Goal: Task Accomplishment & Management: Manage account settings

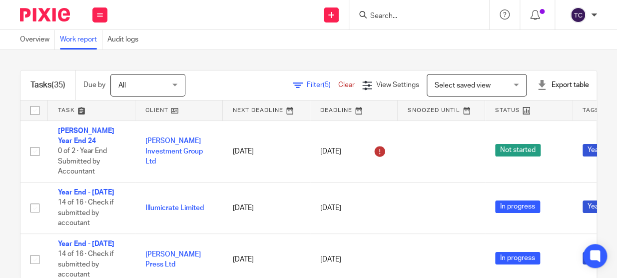
click at [256, 108] on link at bounding box center [266, 110] width 87 height 20
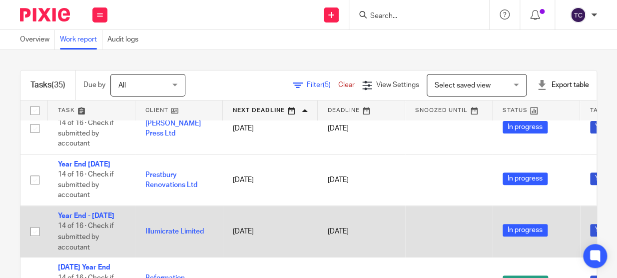
scroll to position [181, 0]
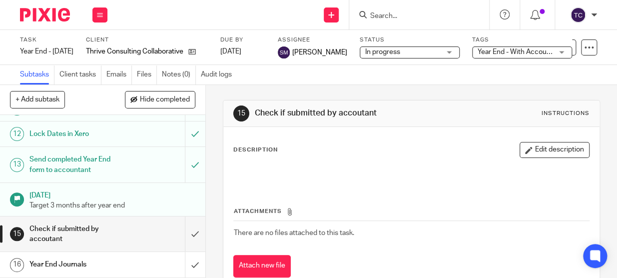
scroll to position [374, 0]
click at [181, 231] on input "submit" at bounding box center [102, 233] width 205 height 35
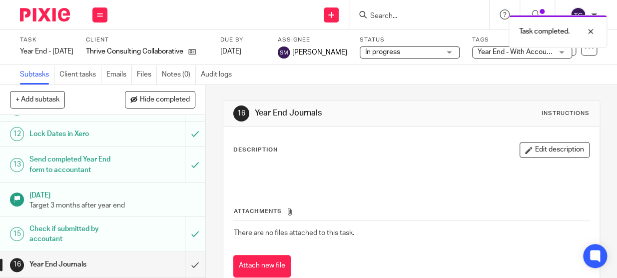
scroll to position [374, 0]
click at [499, 47] on div "Task completed." at bounding box center [458, 29] width 299 height 38
click at [523, 49] on span "Year End - With Accountant" at bounding box center [520, 51] width 85 height 7
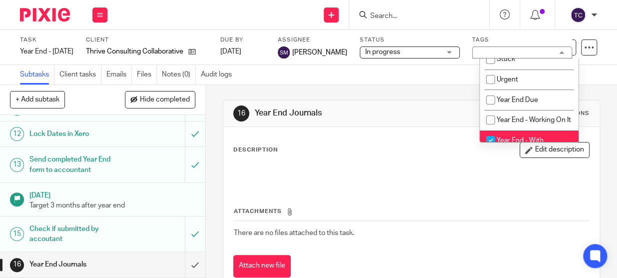
scroll to position [90, 0]
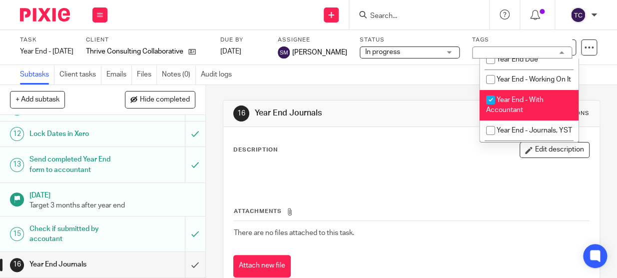
click at [489, 106] on input "checkbox" at bounding box center [490, 99] width 19 height 19
checkbox input "false"
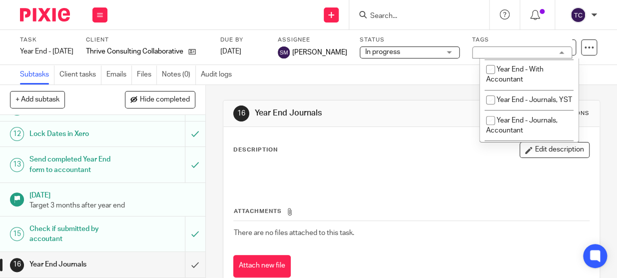
scroll to position [136, 0]
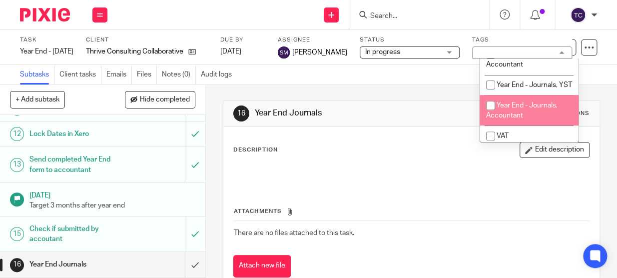
click at [490, 115] on input "checkbox" at bounding box center [490, 105] width 19 height 19
checkbox input "true"
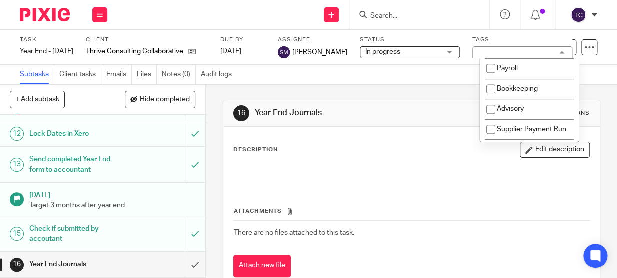
scroll to position [227, 0]
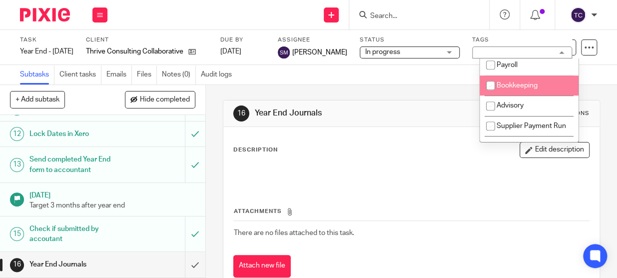
click at [403, 94] on div "16 Year End Journals Instructions Description Edit description Attachments Ther…" at bounding box center [411, 196] width 377 height 223
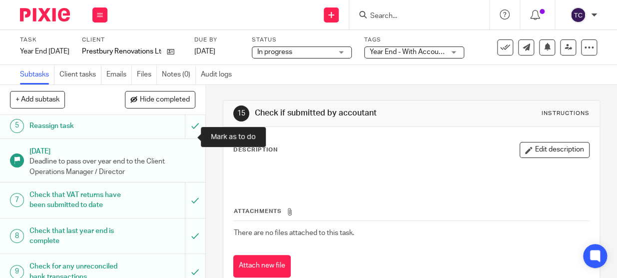
scroll to position [136, 0]
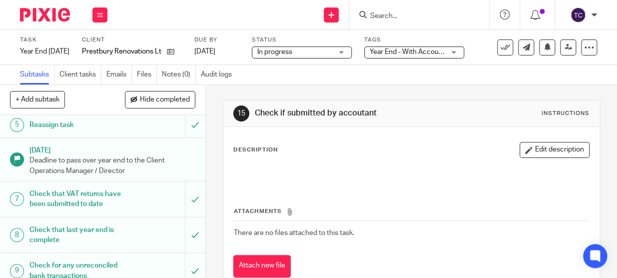
click at [464, 51] on div "Year End - With Accountant" at bounding box center [414, 52] width 100 height 12
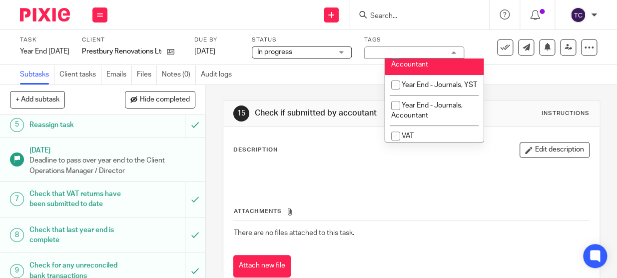
click at [394, 64] on input "checkbox" at bounding box center [395, 54] width 19 height 19
checkbox input "false"
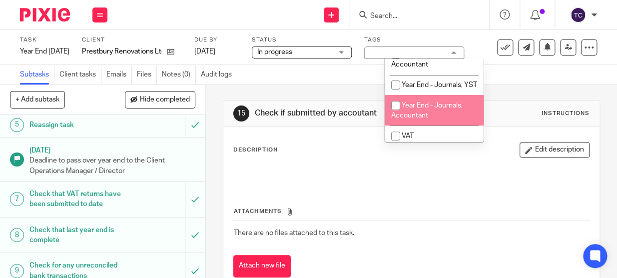
click at [394, 115] on input "checkbox" at bounding box center [395, 105] width 19 height 19
checkbox input "true"
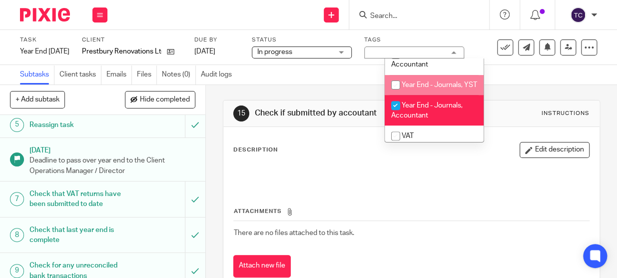
click at [352, 84] on div "Subtasks Client tasks Emails Files Notes (0) Audit logs" at bounding box center [308, 75] width 617 height 20
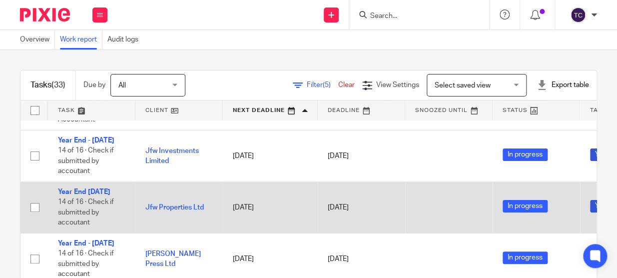
scroll to position [45, 0]
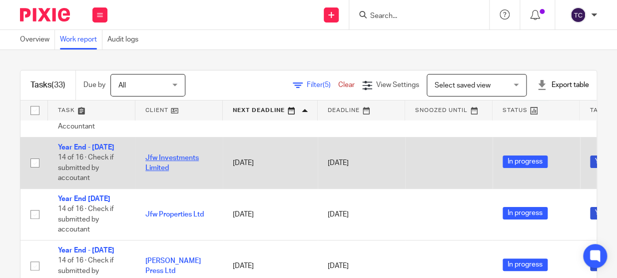
click at [179, 154] on link "Jfw Investments Limited" at bounding box center [171, 162] width 53 height 17
click at [94, 144] on link "Year End - [DATE]" at bounding box center [86, 147] width 56 height 7
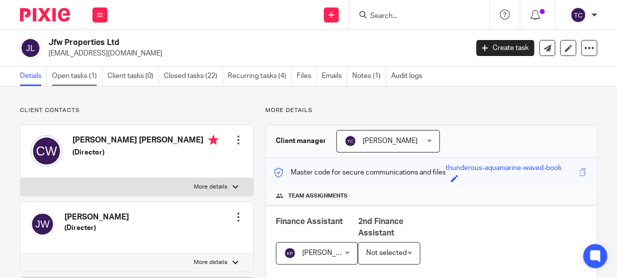
click at [83, 77] on link "Open tasks (1)" at bounding box center [77, 75] width 50 height 19
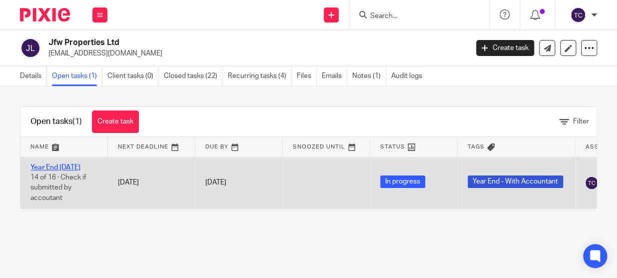
click at [52, 165] on link "Year End [DATE]" at bounding box center [55, 167] width 50 height 7
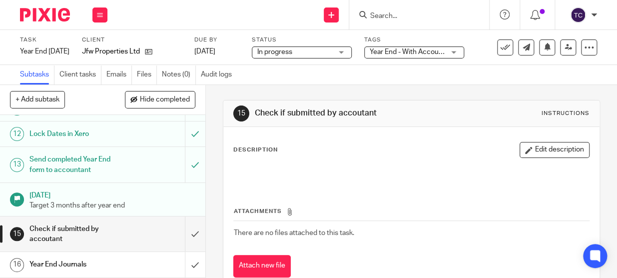
scroll to position [374, 0]
click at [184, 238] on input "submit" at bounding box center [102, 233] width 205 height 35
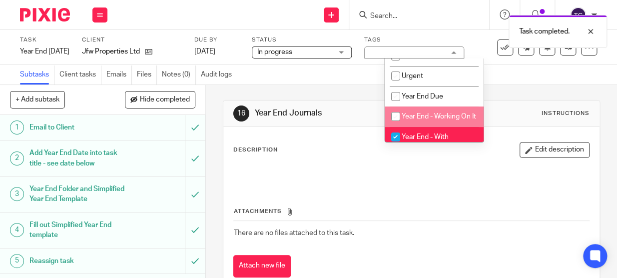
scroll to position [90, 0]
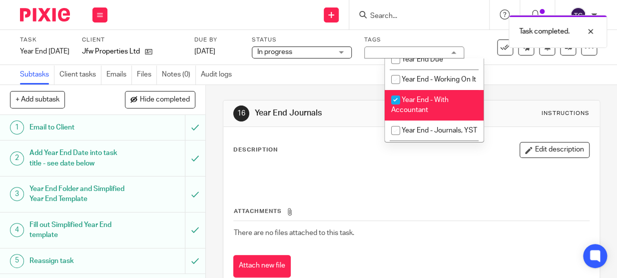
click at [397, 109] on input "checkbox" at bounding box center [395, 99] width 19 height 19
checkbox input "false"
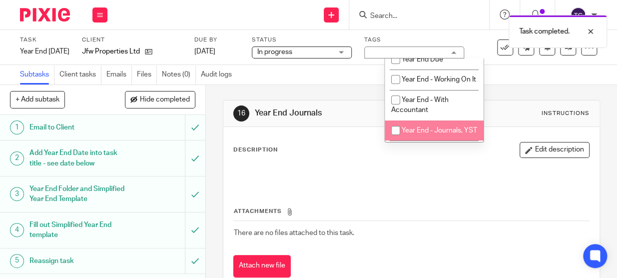
click at [397, 134] on input "checkbox" at bounding box center [395, 130] width 19 height 19
checkbox input "true"
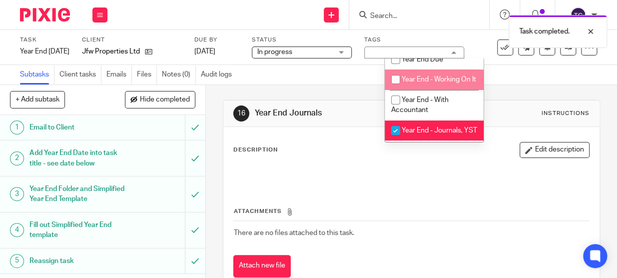
click at [316, 34] on div "Task completed." at bounding box center [458, 29] width 299 height 38
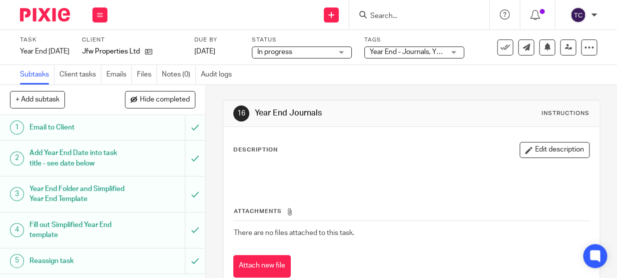
click at [147, 16] on div "Send new email Create task Add client Request signature Get Support Contact Sup…" at bounding box center [367, 14] width 500 height 29
click at [457, 52] on span "Year End - With Accountant" at bounding box center [416, 51] width 85 height 7
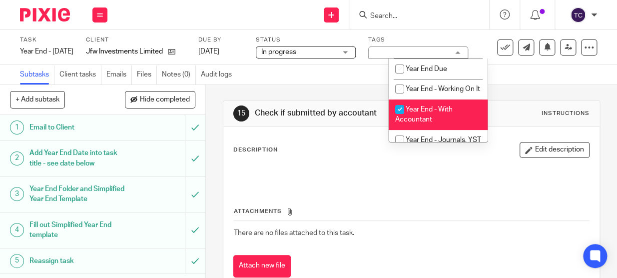
scroll to position [90, 0]
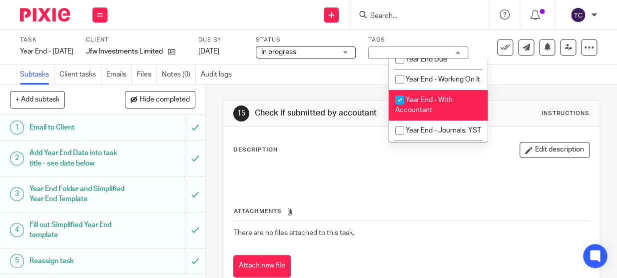
click at [399, 108] on input "checkbox" at bounding box center [399, 99] width 19 height 19
checkbox input "false"
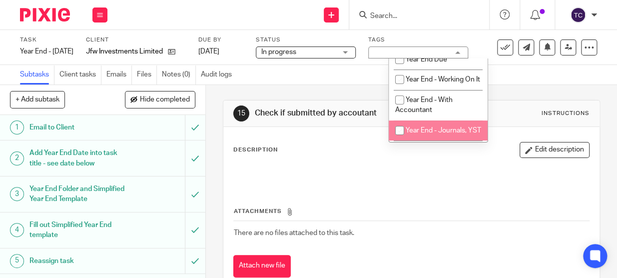
click at [396, 137] on input "checkbox" at bounding box center [399, 130] width 19 height 19
checkbox input "true"
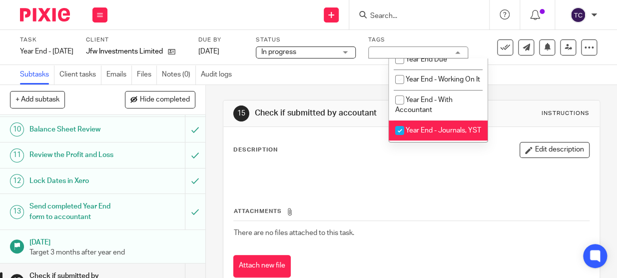
scroll to position [363, 0]
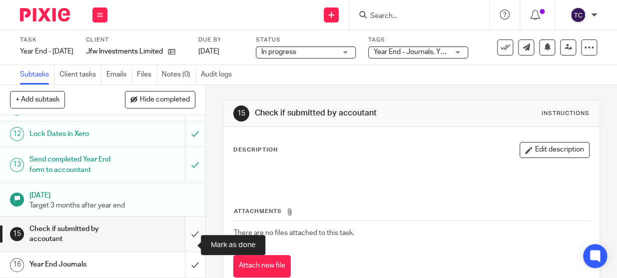
click at [184, 241] on input "submit" at bounding box center [102, 233] width 205 height 35
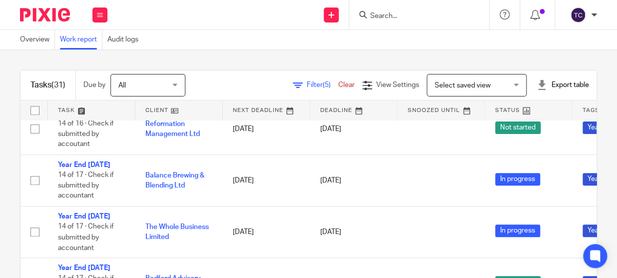
scroll to position [181, 0]
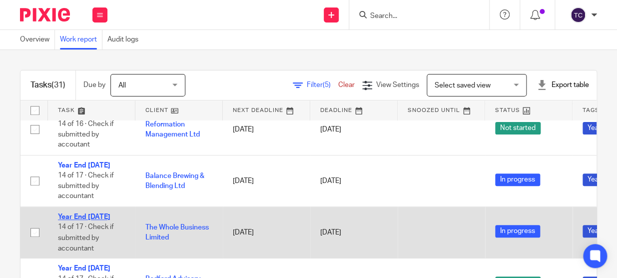
click at [80, 220] on link "Year End 31st Jan 2025" at bounding box center [84, 216] width 52 height 7
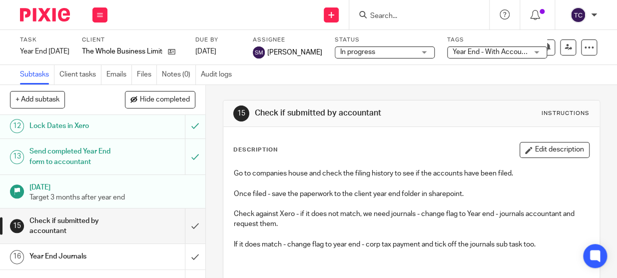
scroll to position [410, 0]
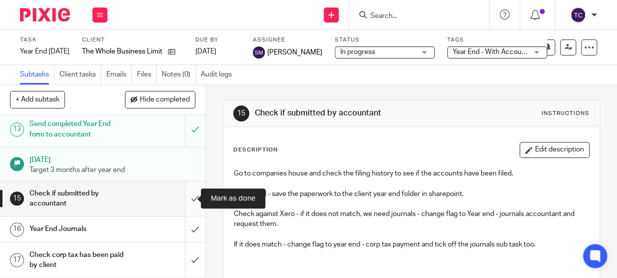
click at [179, 202] on input "submit" at bounding box center [102, 198] width 205 height 35
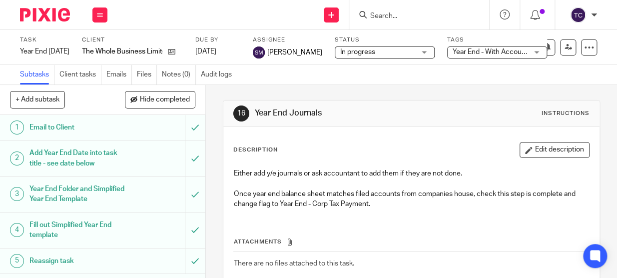
click at [482, 56] on span "Year End - With Accountant" at bounding box center [490, 52] width 75 height 10
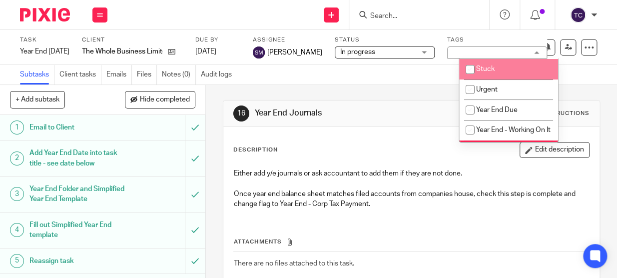
scroll to position [90, 0]
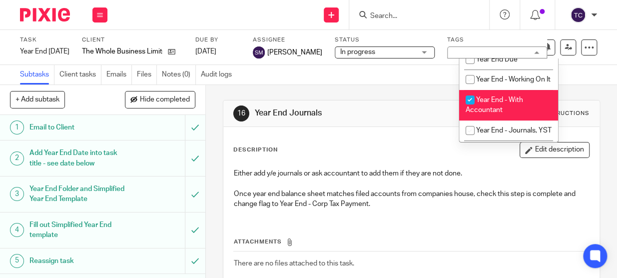
click at [470, 105] on input "checkbox" at bounding box center [470, 99] width 19 height 19
checkbox input "false"
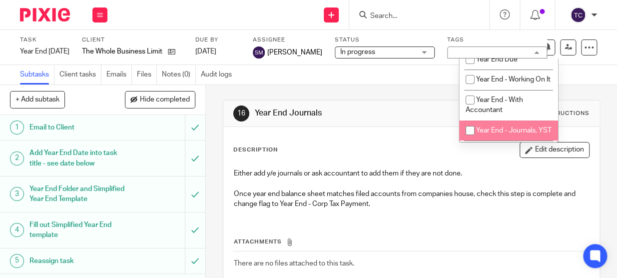
click at [473, 139] on input "checkbox" at bounding box center [470, 130] width 19 height 19
checkbox input "true"
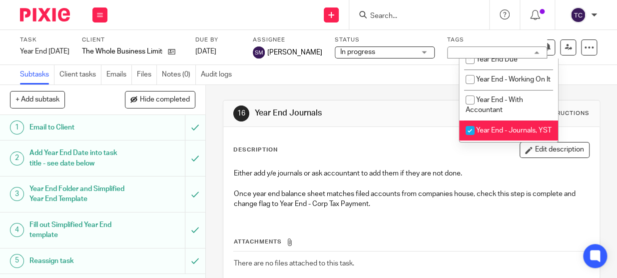
click at [233, 17] on div "Send new email Create task Add client Request signature Get Support Contact Sup…" at bounding box center [367, 14] width 500 height 29
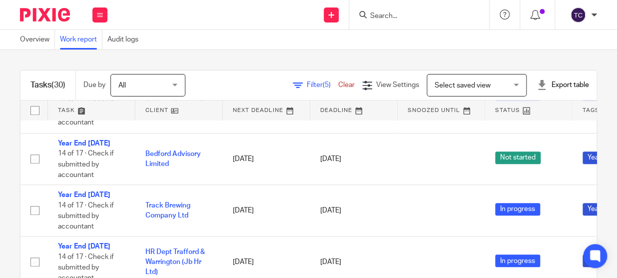
scroll to position [272, 0]
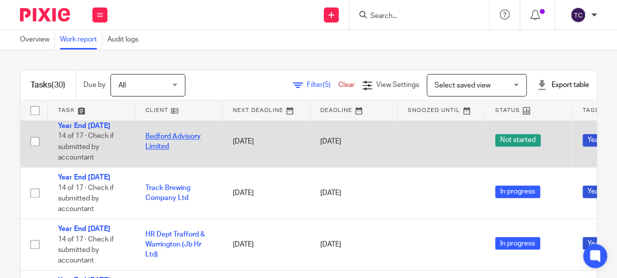
click at [188, 150] on link "Bedford Advisory Limited" at bounding box center [172, 141] width 55 height 17
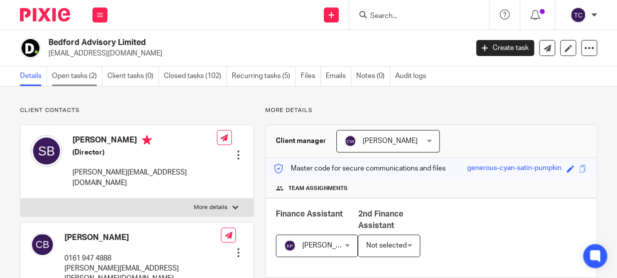
click at [95, 75] on link "Open tasks (2)" at bounding box center [77, 75] width 50 height 19
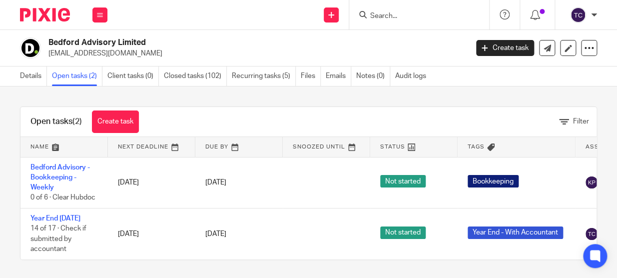
scroll to position [18, 0]
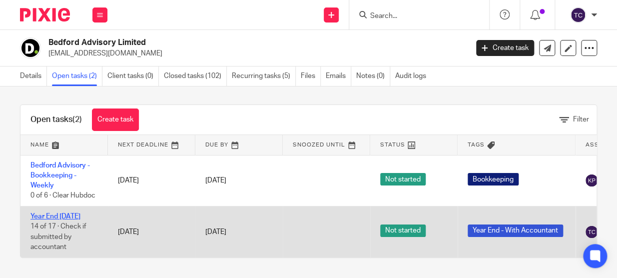
click at [65, 213] on link "Year End [DATE]" at bounding box center [55, 216] width 50 height 7
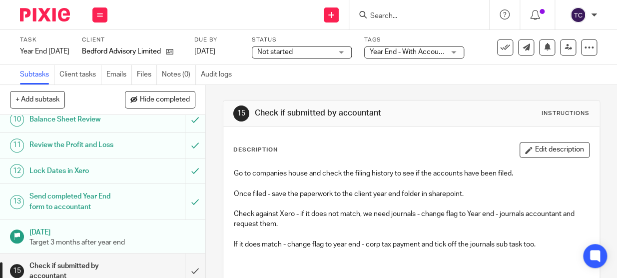
scroll to position [410, 0]
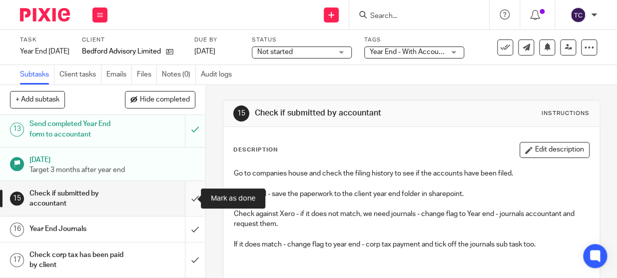
click at [180, 203] on input "submit" at bounding box center [102, 198] width 205 height 35
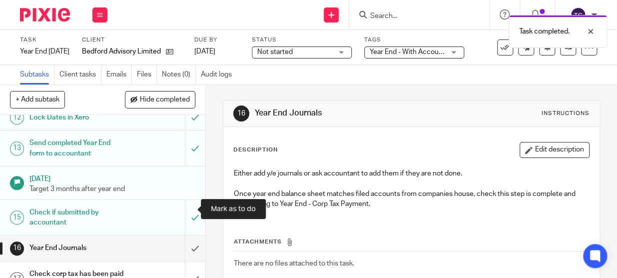
scroll to position [410, 0]
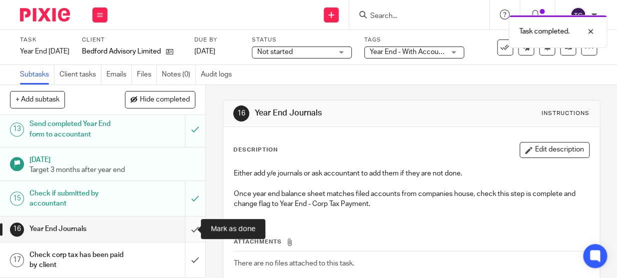
click at [186, 228] on input "submit" at bounding box center [102, 228] width 205 height 25
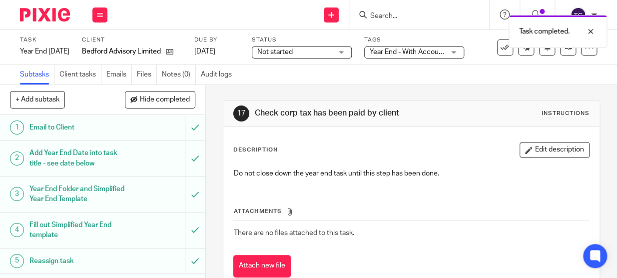
click at [455, 54] on span "Year End - With Accountant" at bounding box center [412, 51] width 85 height 7
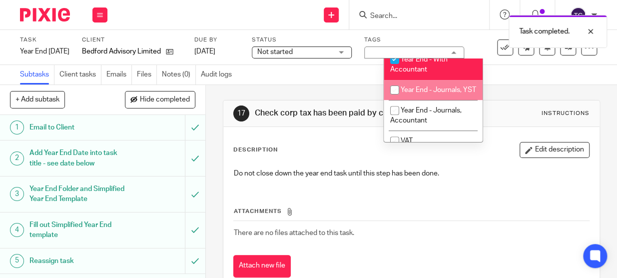
scroll to position [136, 0]
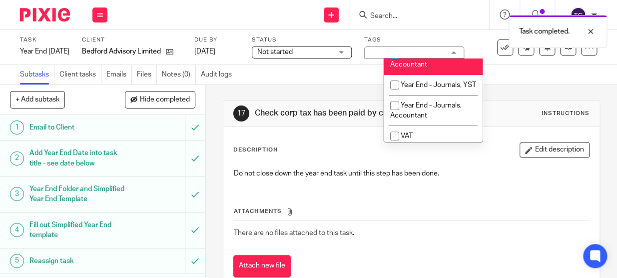
click at [395, 60] on input "checkbox" at bounding box center [394, 54] width 19 height 19
checkbox input "false"
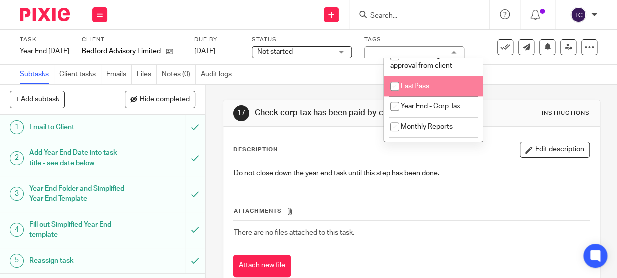
scroll to position [463, 0]
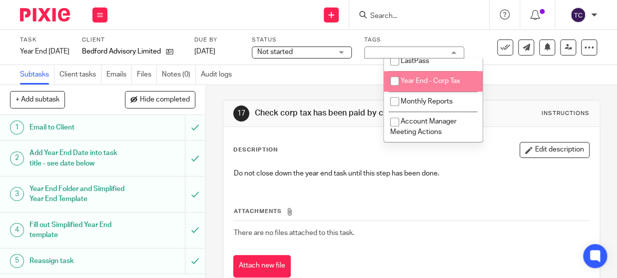
click at [399, 84] on input "checkbox" at bounding box center [394, 80] width 19 height 19
checkbox input "true"
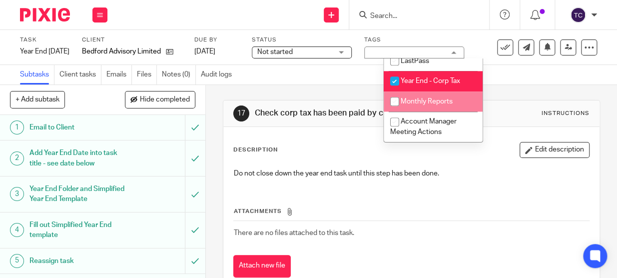
click at [328, 84] on div "Subtasks Client tasks Emails Files Notes (0) Audit logs" at bounding box center [308, 75] width 617 height 20
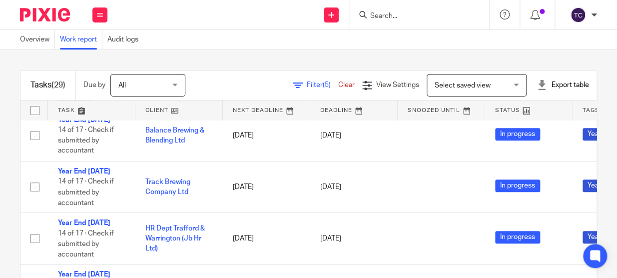
scroll to position [272, 0]
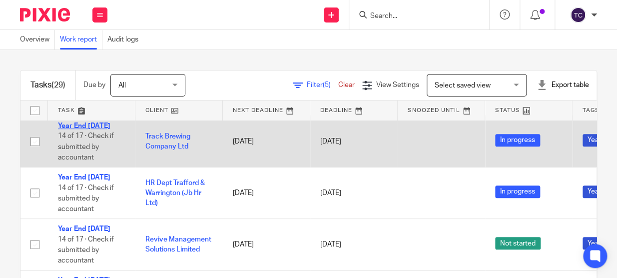
click at [64, 129] on link "Year End [DATE]" at bounding box center [84, 125] width 52 height 7
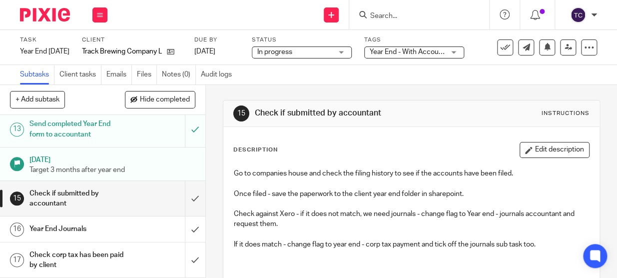
scroll to position [410, 0]
click at [181, 201] on input "submit" at bounding box center [102, 198] width 205 height 35
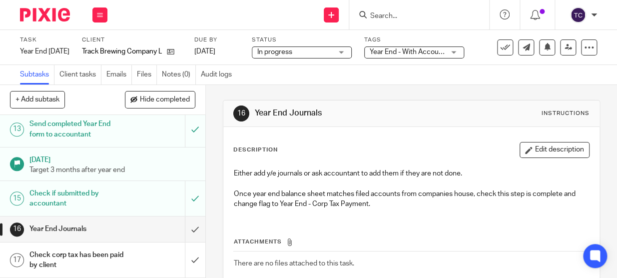
scroll to position [410, 0]
click at [188, 229] on input "submit" at bounding box center [102, 228] width 205 height 25
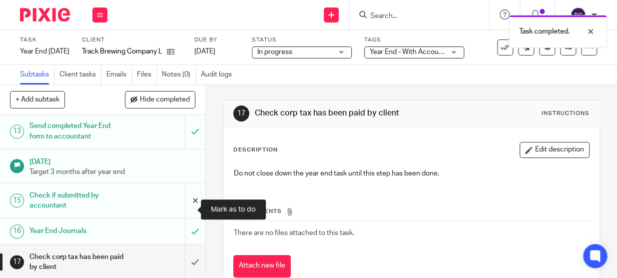
scroll to position [410, 0]
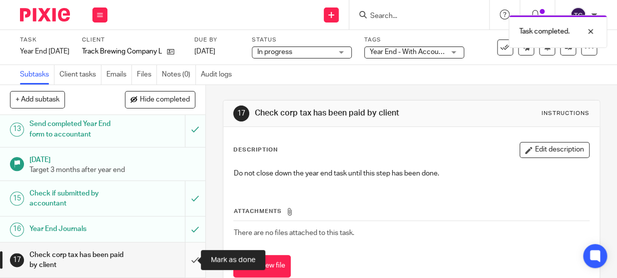
click at [191, 259] on input "submit" at bounding box center [102, 259] width 205 height 35
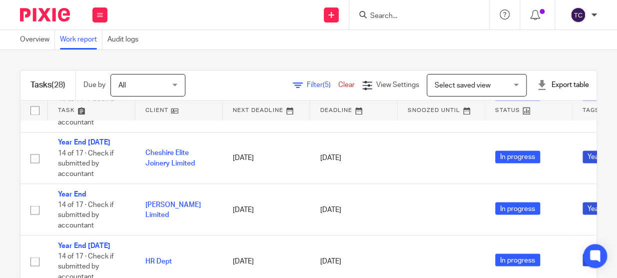
scroll to position [636, 0]
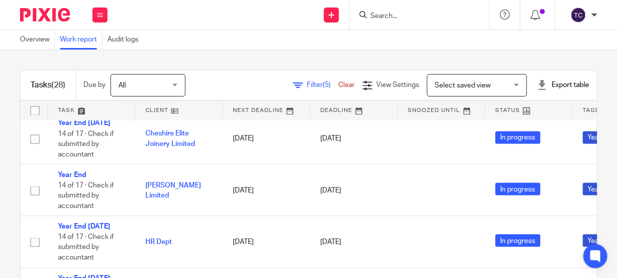
click at [81, 75] on link "Year End 31 Mar 2025" at bounding box center [84, 71] width 52 height 7
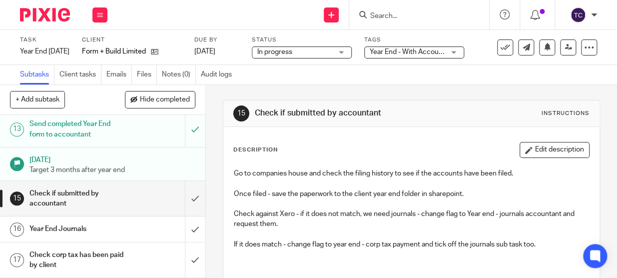
scroll to position [410, 0]
click at [186, 198] on input "submit" at bounding box center [102, 198] width 205 height 35
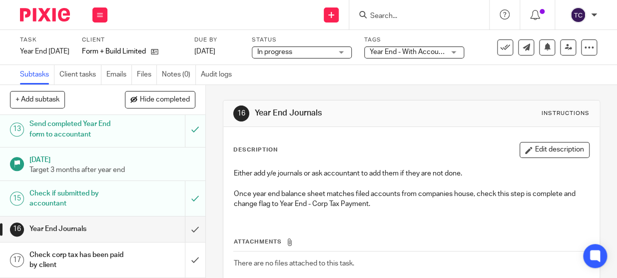
scroll to position [409, 0]
click at [179, 228] on input "submit" at bounding box center [102, 228] width 205 height 25
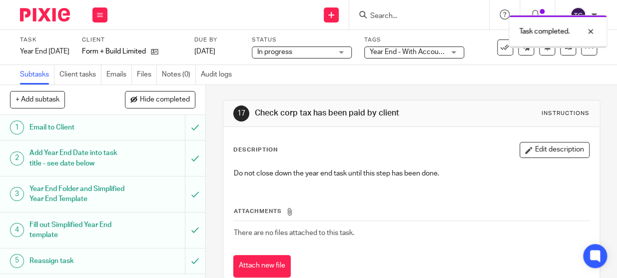
click at [439, 53] on span "Year End - With Accountant" at bounding box center [412, 51] width 85 height 7
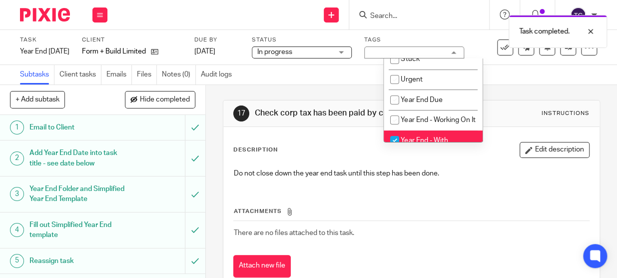
scroll to position [136, 0]
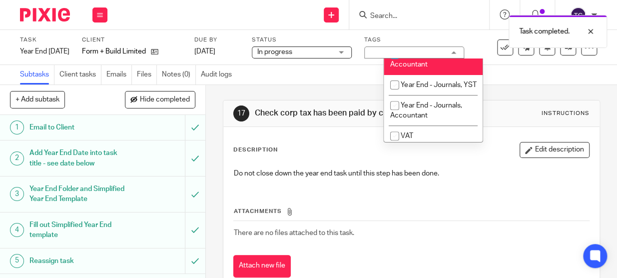
click at [391, 64] on input "checkbox" at bounding box center [394, 54] width 19 height 19
checkbox input "false"
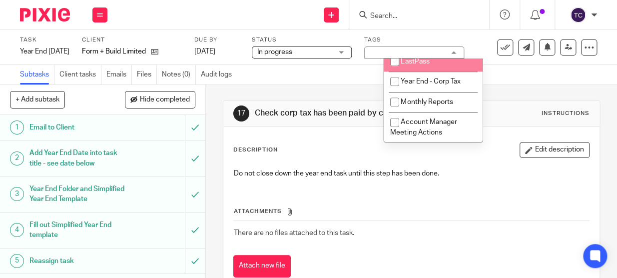
scroll to position [454, 0]
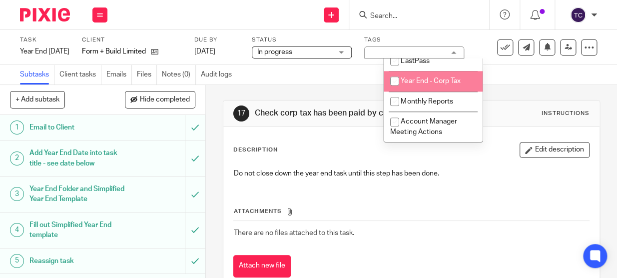
click at [396, 90] on input "checkbox" at bounding box center [394, 80] width 19 height 19
checkbox input "true"
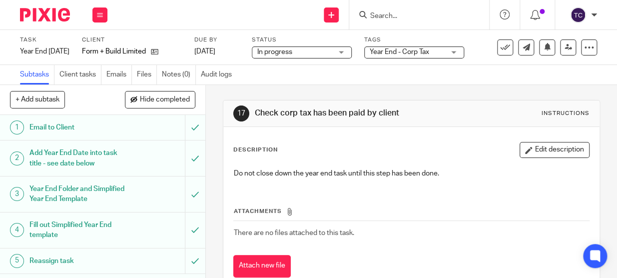
click at [438, 33] on div "Task Year End 31 Mar 2025 Save Year End 31 Mar 2025 16 /17 Client Form + Build …" at bounding box center [308, 47] width 617 height 35
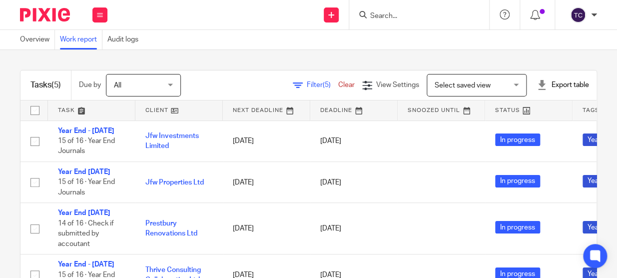
drag, startPoint x: 295, startPoint y: 0, endPoint x: 248, endPoint y: 43, distance: 63.3
click at [248, 43] on div "Overview Work report Audit logs" at bounding box center [308, 40] width 617 height 20
click at [307, 83] on span "Filter (5)" at bounding box center [322, 84] width 31 height 7
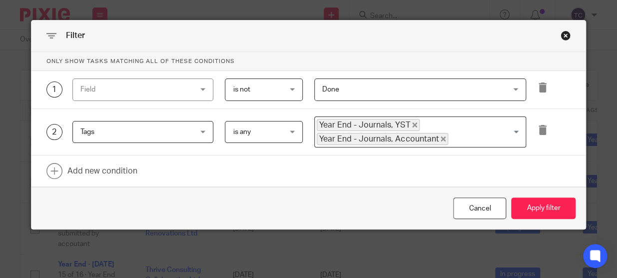
click at [412, 125] on icon "Deselect Year End - Journals, YST" at bounding box center [414, 124] width 5 height 5
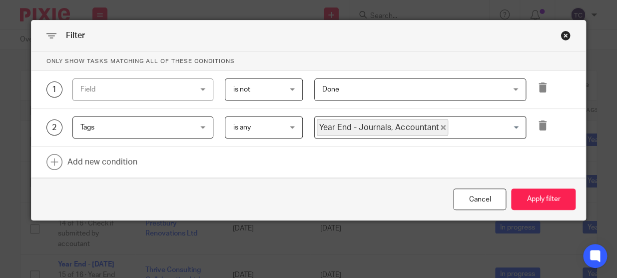
click at [441, 126] on icon "Deselect Year End - Journals, Accountant" at bounding box center [443, 127] width 5 height 5
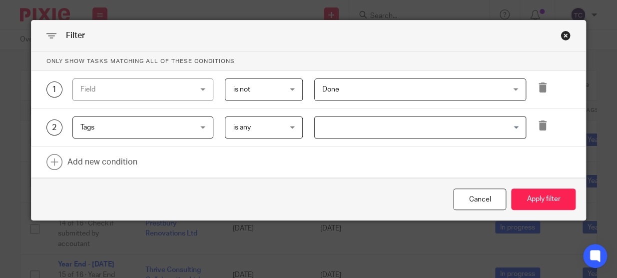
click at [437, 126] on input "Search for option" at bounding box center [418, 127] width 204 height 17
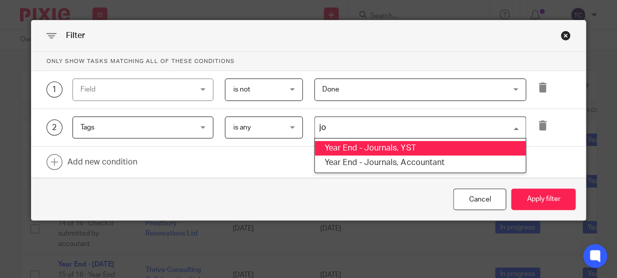
type input "j"
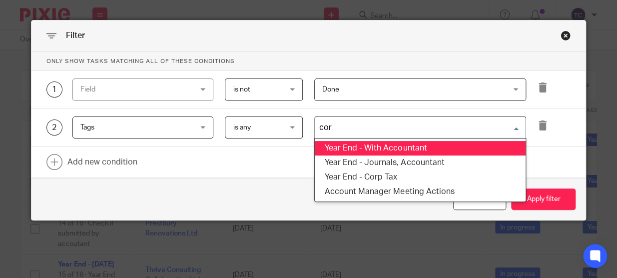
type input "corp"
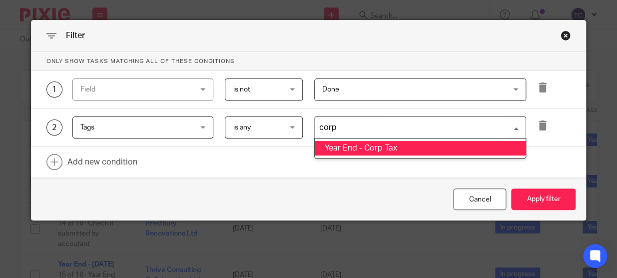
click at [430, 144] on li "Year End - Corp Tax" at bounding box center [420, 148] width 211 height 14
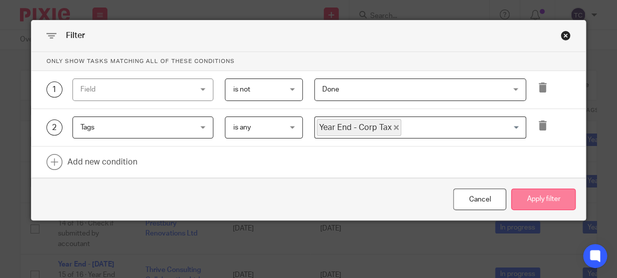
click at [558, 198] on button "Apply filter" at bounding box center [543, 198] width 64 height 21
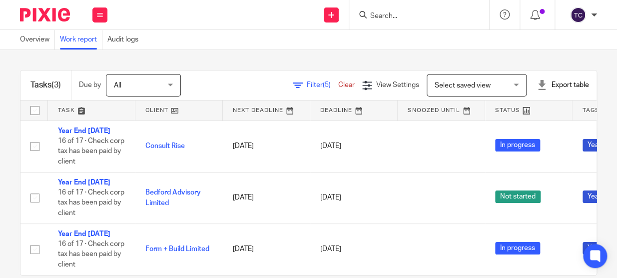
click at [326, 45] on div "Overview Work report Audit logs" at bounding box center [308, 40] width 617 height 20
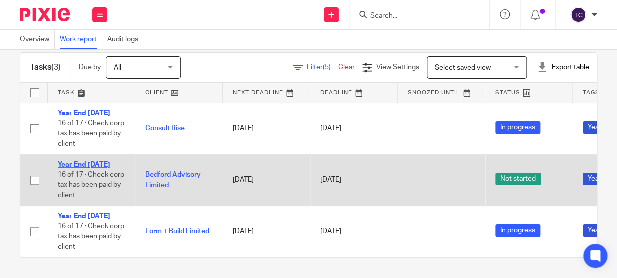
click at [97, 168] on link "Year End 31 Jan 2025" at bounding box center [84, 164] width 52 height 7
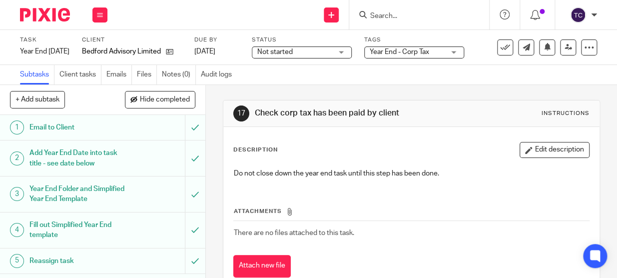
click at [352, 50] on div "Not started Not started" at bounding box center [302, 52] width 100 height 12
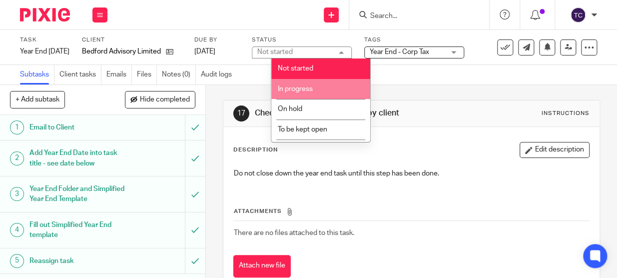
click at [313, 80] on li "In progress" at bounding box center [320, 89] width 99 height 20
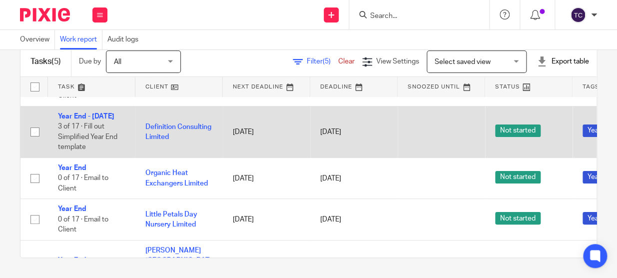
scroll to position [45, 0]
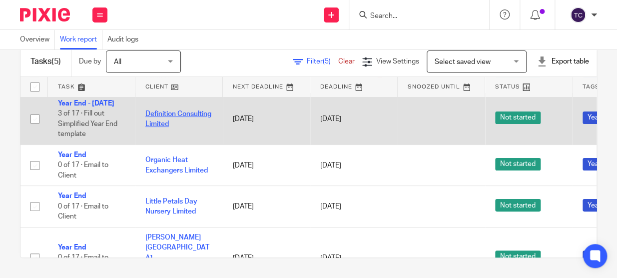
click at [162, 127] on link "Definition Consulting Limited" at bounding box center [178, 118] width 66 height 17
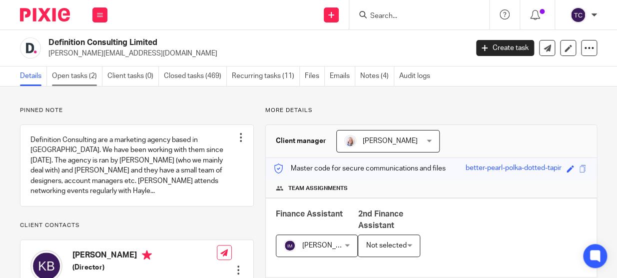
click at [93, 82] on link "Open tasks (2)" at bounding box center [77, 75] width 50 height 19
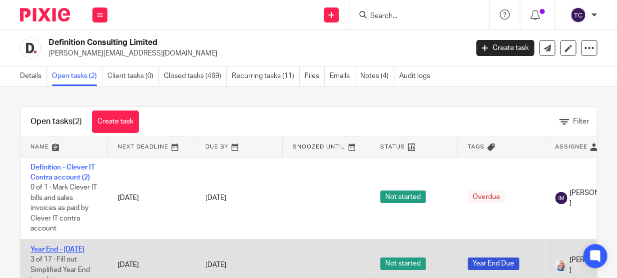
click at [57, 250] on link "Year End - [DATE]" at bounding box center [57, 249] width 54 height 7
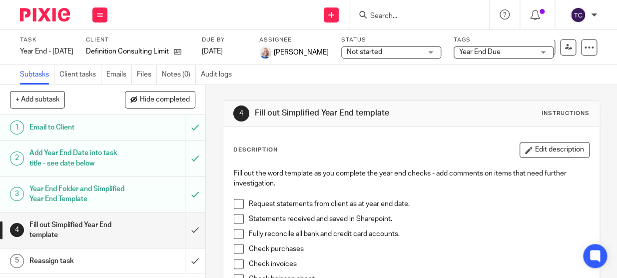
click at [441, 52] on div "Not started Not started" at bounding box center [391, 52] width 100 height 12
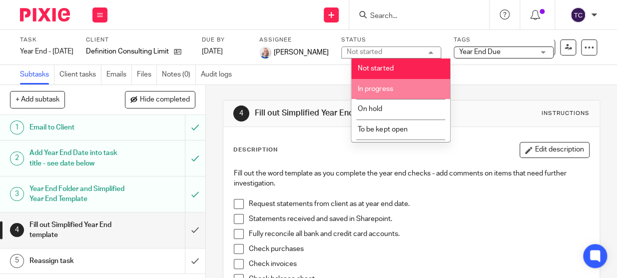
click at [415, 85] on li "In progress" at bounding box center [400, 89] width 99 height 20
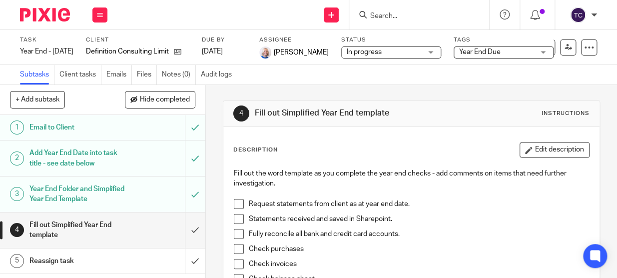
click at [487, 53] on span "Year End Due" at bounding box center [479, 51] width 41 height 7
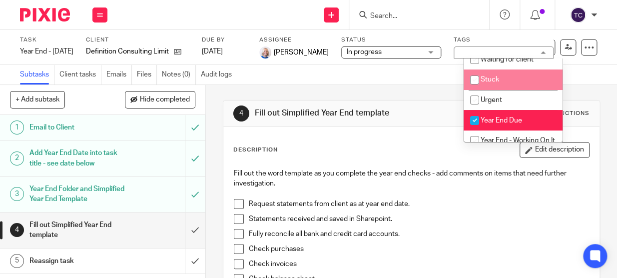
scroll to position [45, 0]
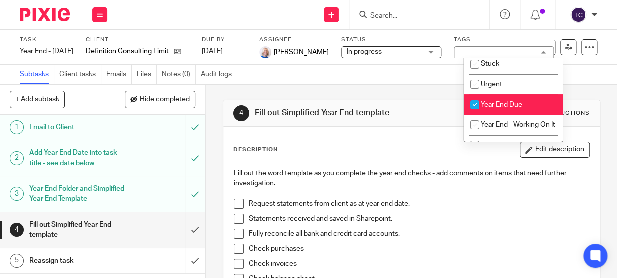
click at [476, 108] on input "checkbox" at bounding box center [474, 104] width 19 height 19
checkbox input "false"
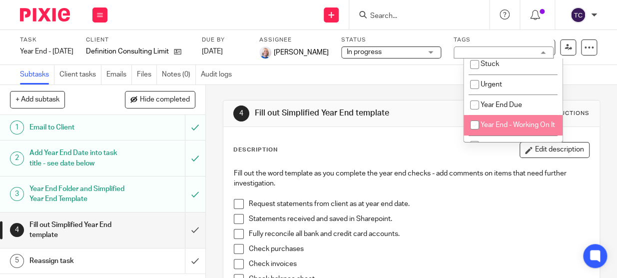
click at [472, 123] on input "checkbox" at bounding box center [474, 124] width 19 height 19
checkbox input "true"
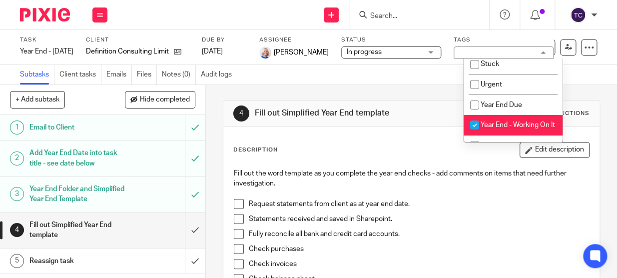
click at [371, 90] on div "4 Fill out Simplified Year End template Instructions Description Edit descripti…" at bounding box center [411, 259] width 377 height 348
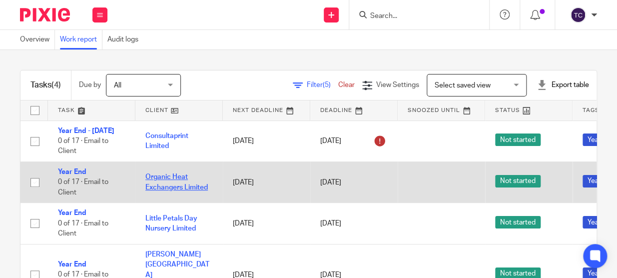
click at [167, 183] on link "Organic Heat Exchangers Limited" at bounding box center [176, 181] width 62 height 17
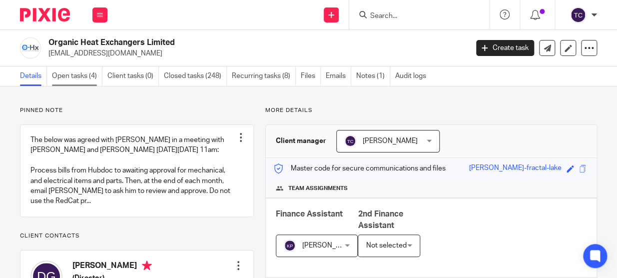
click at [82, 76] on link "Open tasks (4)" at bounding box center [77, 75] width 50 height 19
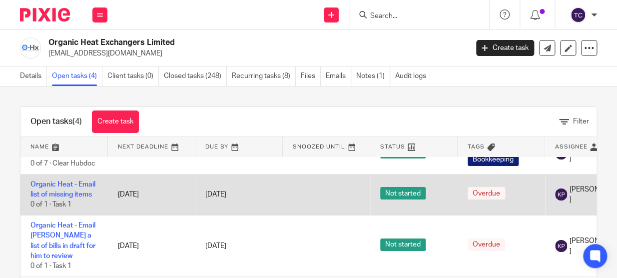
scroll to position [60, 0]
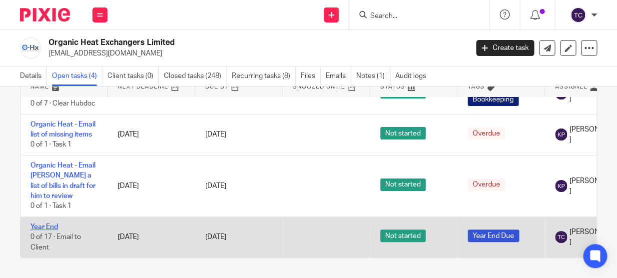
click at [48, 223] on link "Year End" at bounding box center [43, 226] width 27 height 7
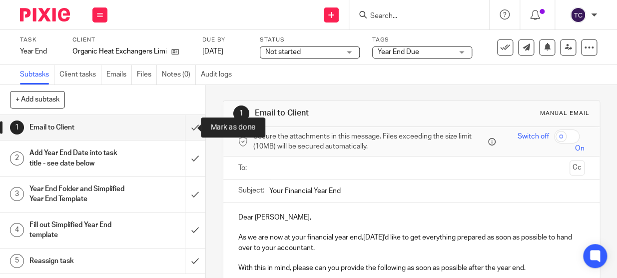
click at [185, 129] on input "submit" at bounding box center [102, 127] width 205 height 25
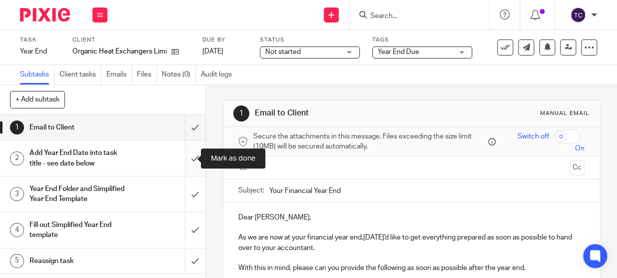
click at [185, 159] on input "submit" at bounding box center [102, 157] width 205 height 35
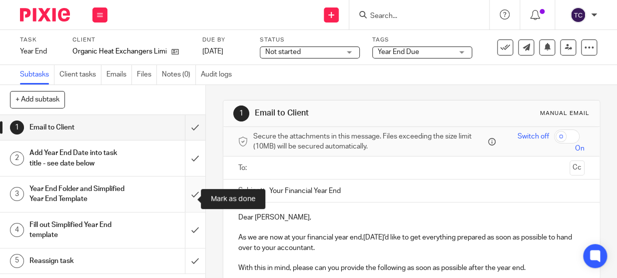
click at [186, 195] on input "submit" at bounding box center [102, 193] width 205 height 35
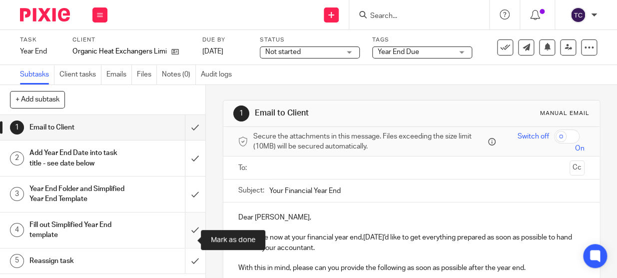
click at [185, 232] on input "submit" at bounding box center [102, 229] width 205 height 35
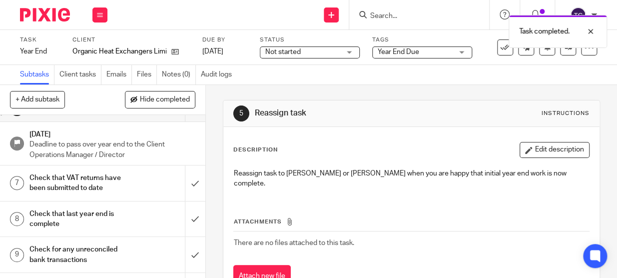
scroll to position [136, 0]
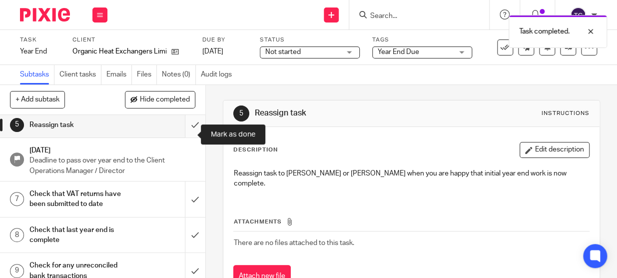
click at [184, 136] on input "submit" at bounding box center [102, 124] width 205 height 25
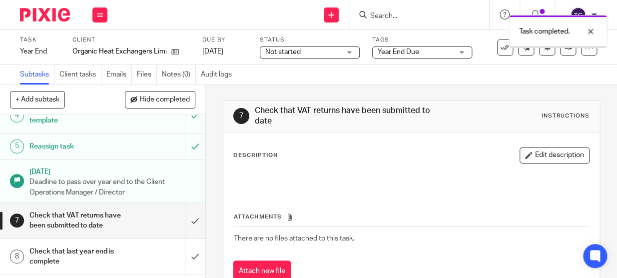
scroll to position [136, 0]
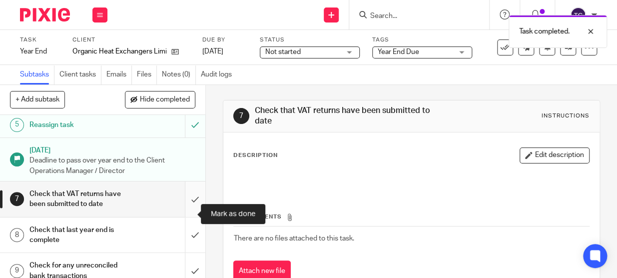
click at [183, 217] on input "submit" at bounding box center [102, 198] width 205 height 35
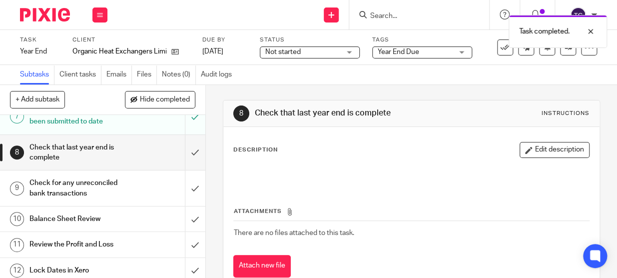
scroll to position [227, 0]
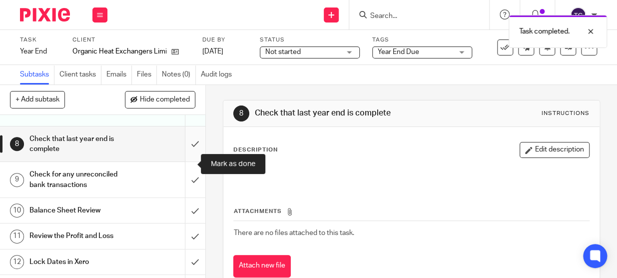
click at [182, 161] on input "submit" at bounding box center [102, 143] width 205 height 35
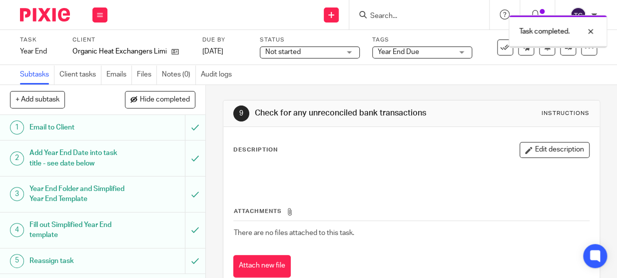
scroll to position [181, 0]
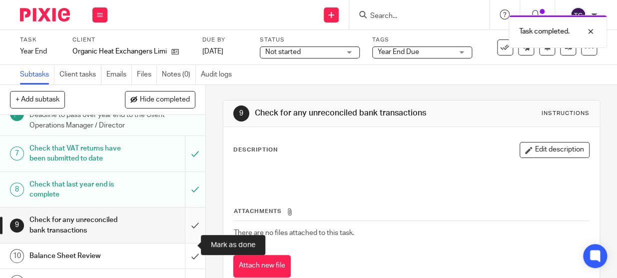
click at [181, 242] on input "submit" at bounding box center [102, 224] width 205 height 35
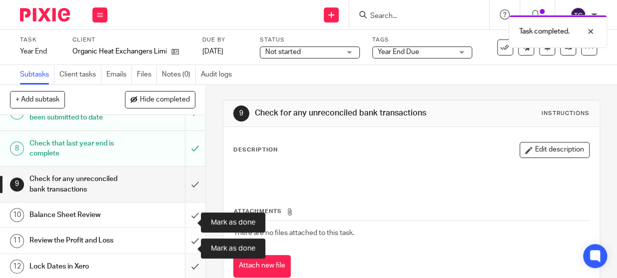
scroll to position [272, 0]
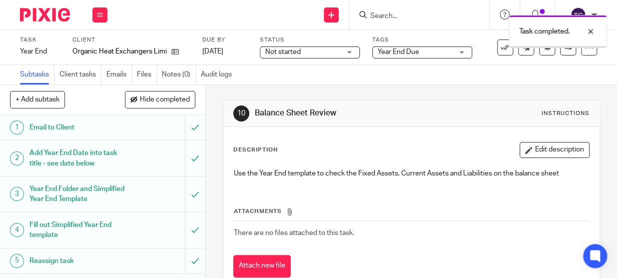
scroll to position [227, 0]
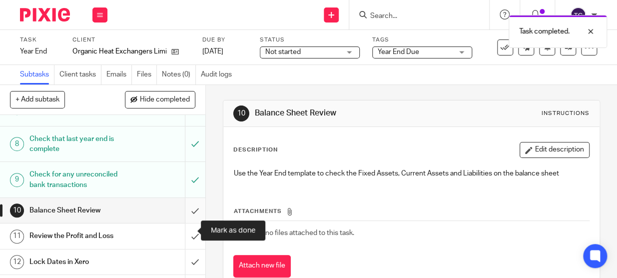
click at [184, 223] on input "submit" at bounding box center [102, 210] width 205 height 25
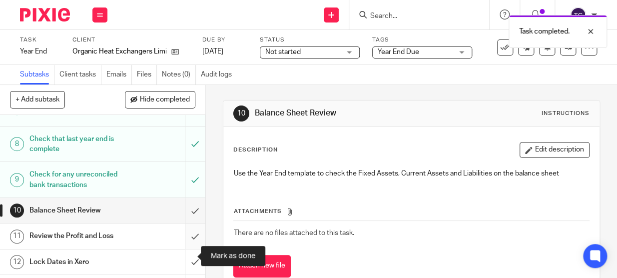
click at [190, 248] on input "submit" at bounding box center [102, 235] width 205 height 25
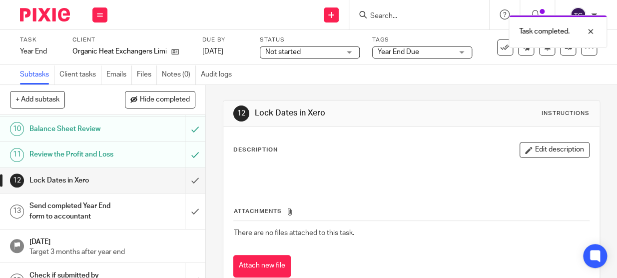
scroll to position [318, 0]
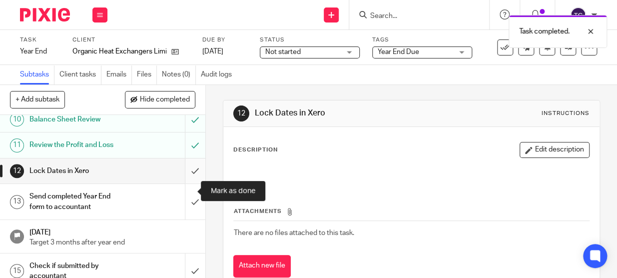
click at [181, 183] on input "submit" at bounding box center [102, 170] width 205 height 25
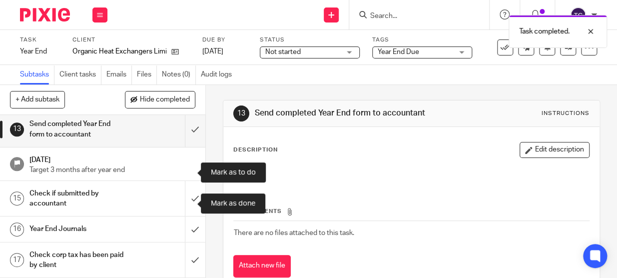
scroll to position [409, 0]
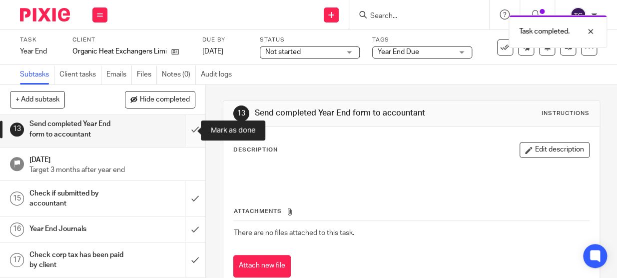
click at [187, 131] on input "submit" at bounding box center [102, 128] width 205 height 35
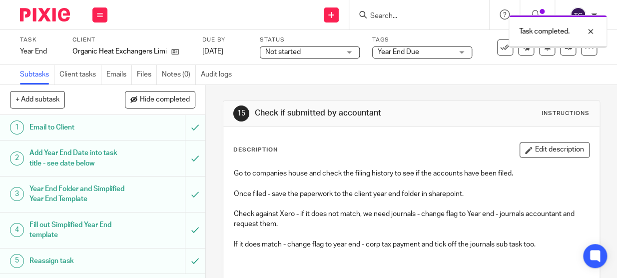
click at [348, 53] on div "Not started Not started" at bounding box center [310, 52] width 100 height 12
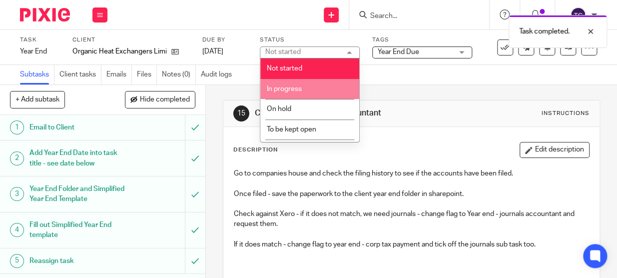
click at [329, 85] on li "In progress" at bounding box center [309, 89] width 99 height 20
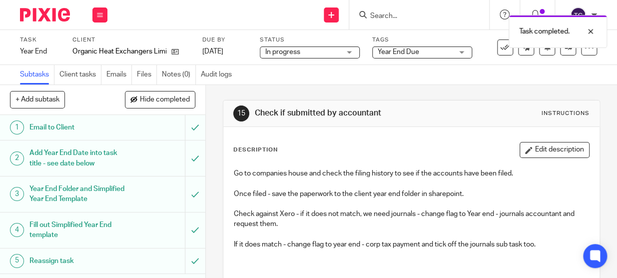
click at [415, 47] on div "Task completed." at bounding box center [458, 29] width 299 height 38
click at [414, 53] on span "Year End Due" at bounding box center [398, 51] width 41 height 7
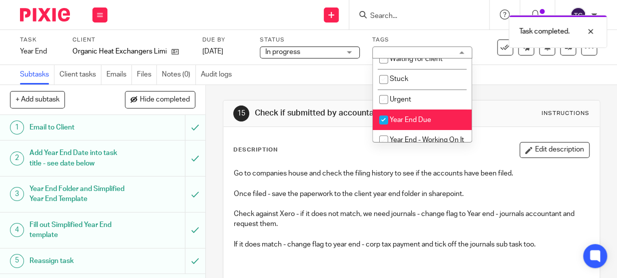
scroll to position [45, 0]
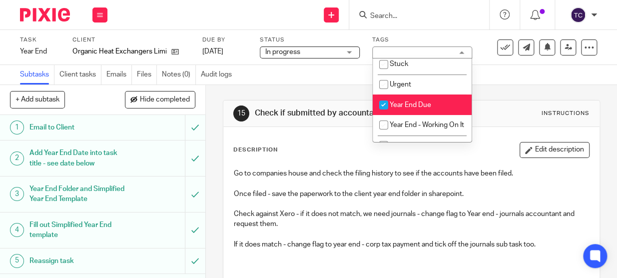
click at [382, 106] on input "checkbox" at bounding box center [383, 104] width 19 height 19
checkbox input "false"
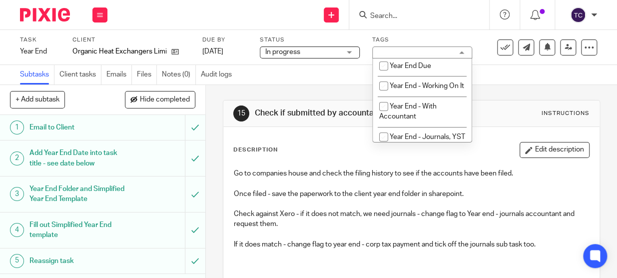
scroll to position [136, 0]
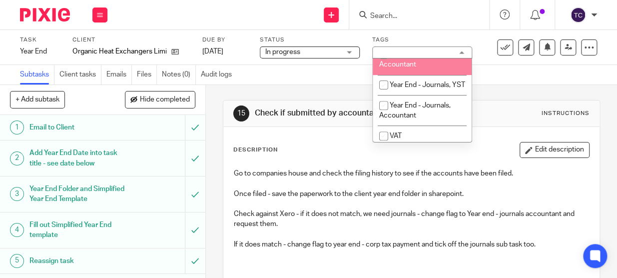
click at [381, 68] on span "Year End - With Accountant" at bounding box center [407, 59] width 57 height 17
checkbox input "true"
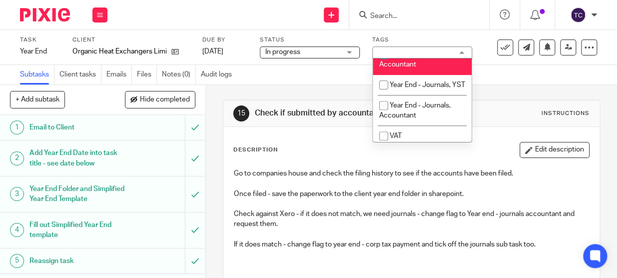
click at [252, 25] on div "Send new email Create task Add client Request signature Get Support Contact Sup…" at bounding box center [367, 14] width 500 height 29
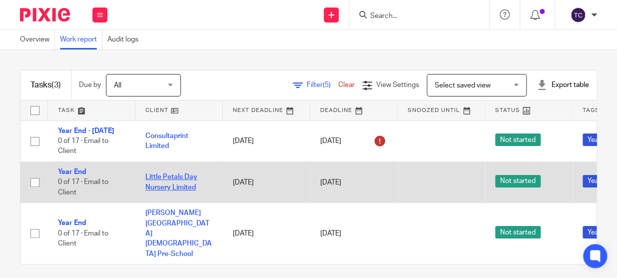
click at [150, 187] on link "Little Petals Day Nursery Limited" at bounding box center [171, 181] width 52 height 17
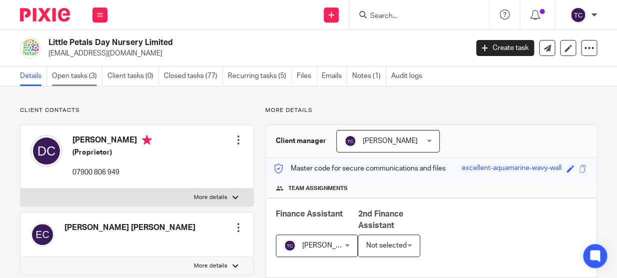
click at [94, 76] on link "Open tasks (3)" at bounding box center [77, 75] width 50 height 19
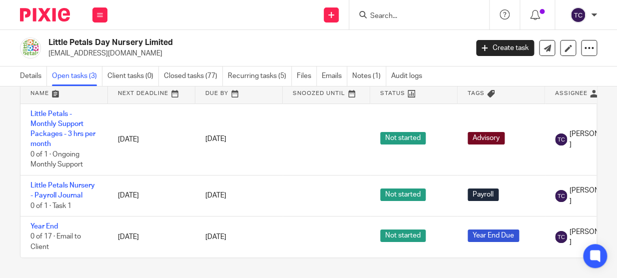
scroll to position [59, 0]
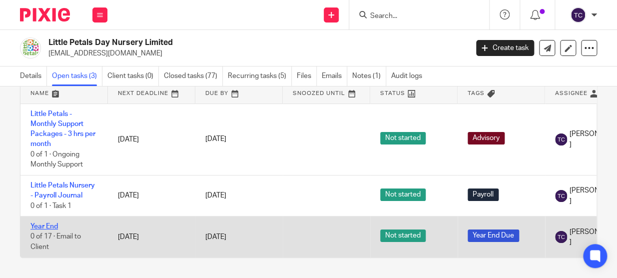
click at [49, 223] on link "Year End" at bounding box center [43, 226] width 27 height 7
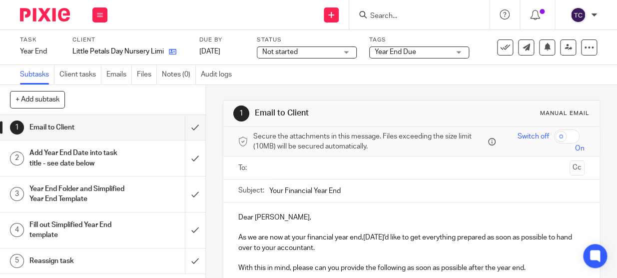
click at [168, 49] on link at bounding box center [170, 51] width 12 height 10
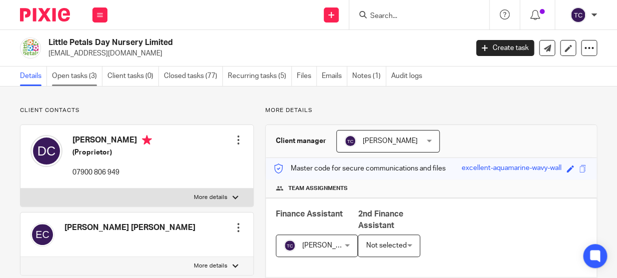
click at [77, 77] on link "Open tasks (3)" at bounding box center [77, 75] width 50 height 19
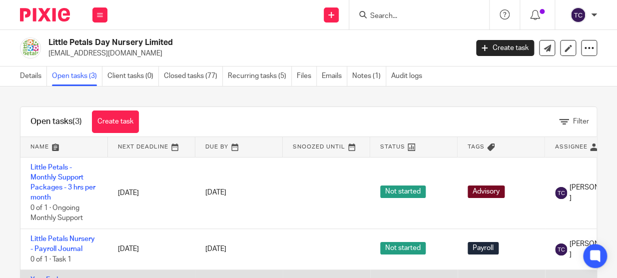
drag, startPoint x: 285, startPoint y: 275, endPoint x: 361, endPoint y: 275, distance: 75.9
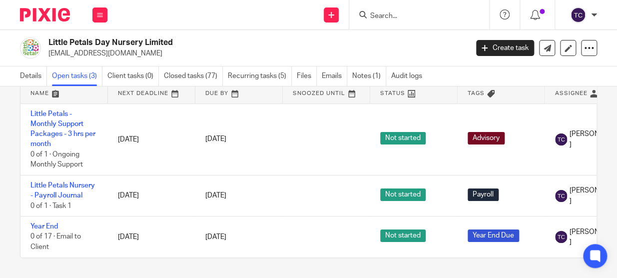
scroll to position [0, 137]
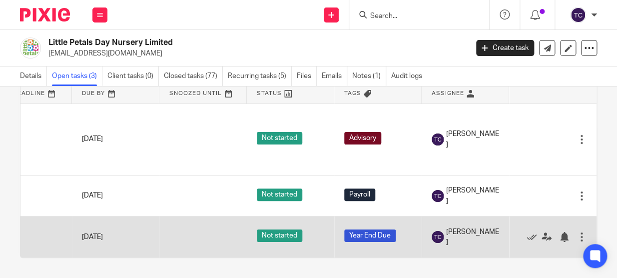
click at [577, 232] on div at bounding box center [582, 237] width 10 height 10
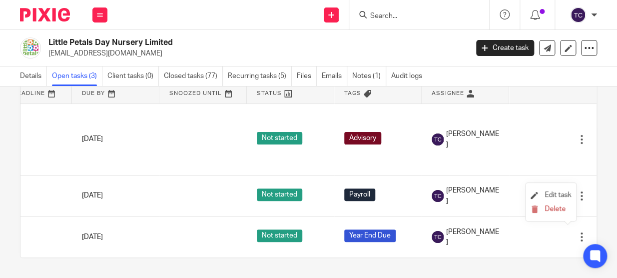
click at [557, 191] on li "Edit task" at bounding box center [551, 195] width 40 height 15
click at [550, 197] on span "Edit task" at bounding box center [558, 194] width 26 height 7
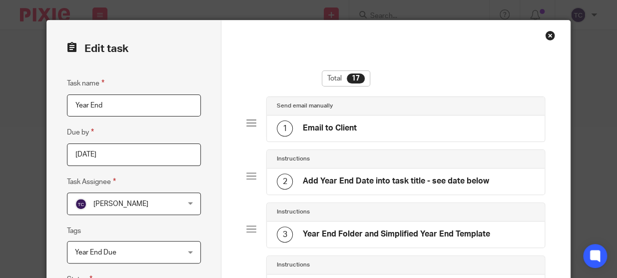
click at [130, 106] on input "Year End" at bounding box center [134, 105] width 134 height 22
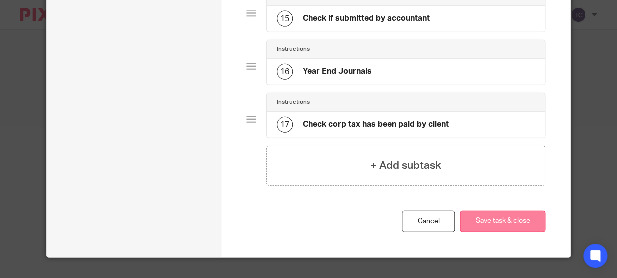
scroll to position [833, 0]
type input "Year End - [DATE]"
click at [489, 221] on button "Save task & close" at bounding box center [502, 221] width 85 height 21
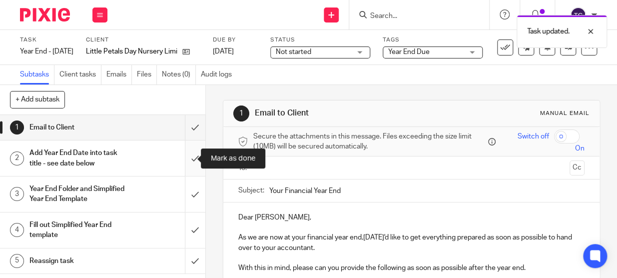
click at [185, 160] on input "submit" at bounding box center [102, 157] width 205 height 35
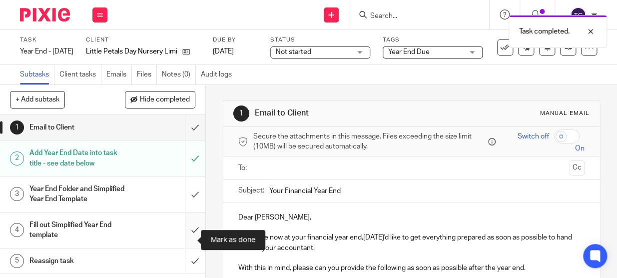
click at [185, 236] on input "submit" at bounding box center [102, 229] width 205 height 35
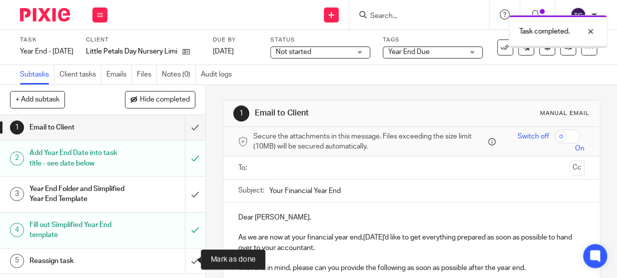
scroll to position [90, 0]
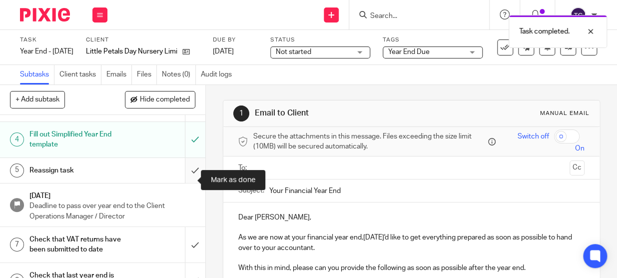
click at [184, 177] on input "submit" at bounding box center [102, 170] width 205 height 25
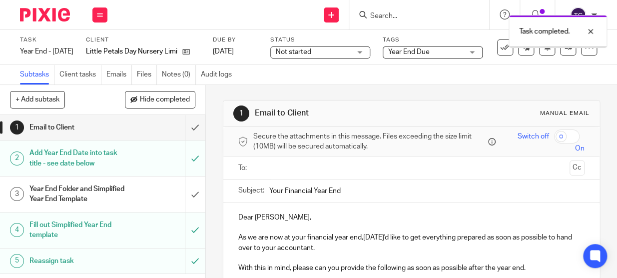
click at [370, 53] on div "Not started Not started" at bounding box center [320, 52] width 100 height 12
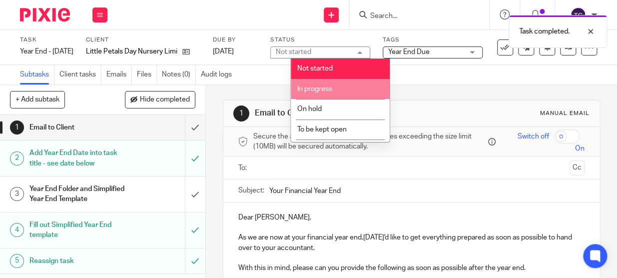
click at [357, 88] on li "In progress" at bounding box center [340, 89] width 99 height 20
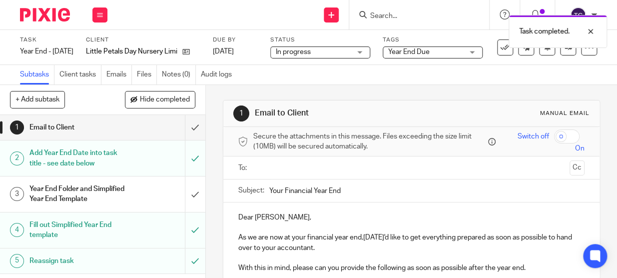
click at [430, 51] on span "Year End Due" at bounding box center [408, 51] width 41 height 7
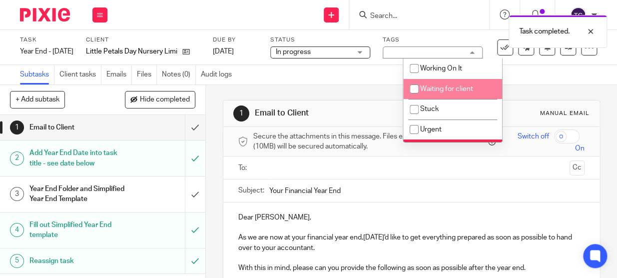
scroll to position [45, 0]
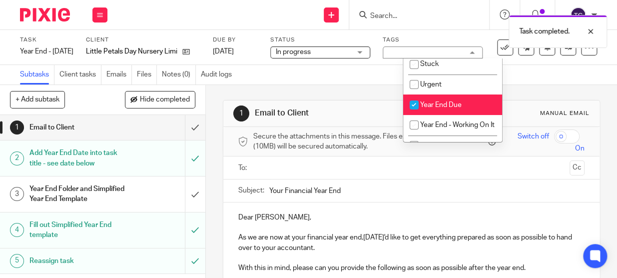
click at [417, 105] on input "checkbox" at bounding box center [414, 104] width 19 height 19
checkbox input "false"
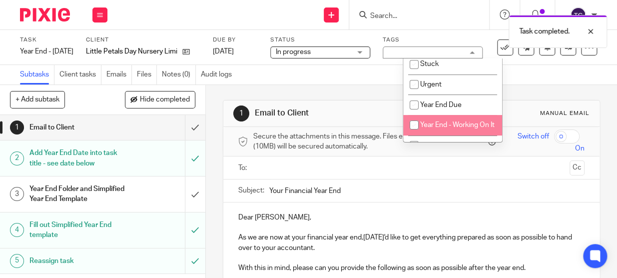
click at [414, 124] on input "checkbox" at bounding box center [414, 124] width 19 height 19
checkbox input "true"
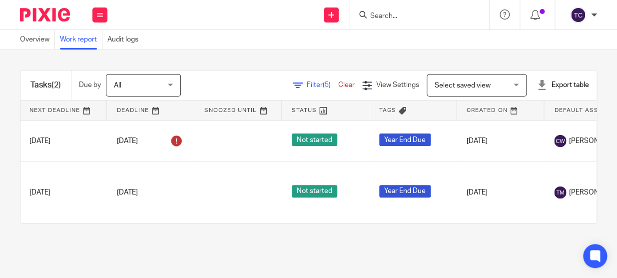
scroll to position [0, 75]
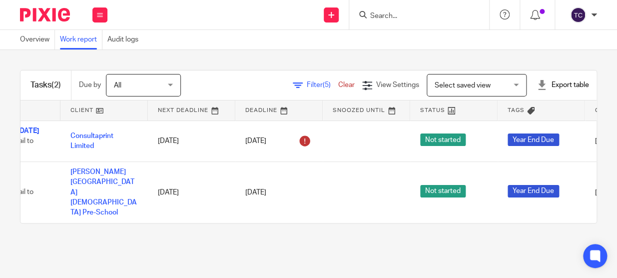
drag, startPoint x: 249, startPoint y: 221, endPoint x: 369, endPoint y: 222, distance: 119.4
click at [369, 222] on div "Tasks (2) Due by All All [DATE] [DATE] This week Next week This month Next mont…" at bounding box center [308, 146] width 617 height 193
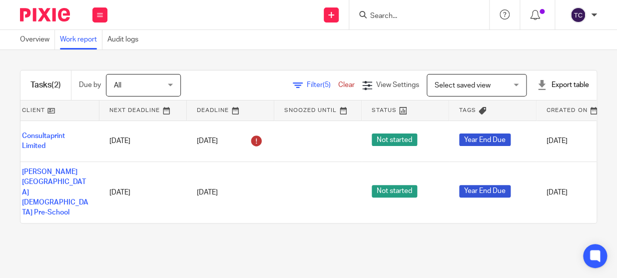
scroll to position [0, 0]
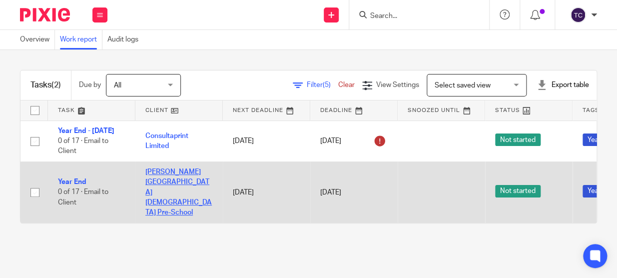
click at [167, 193] on link "[PERSON_NAME][GEOGRAPHIC_DATA][DEMOGRAPHIC_DATA] Pre-School" at bounding box center [178, 191] width 66 height 47
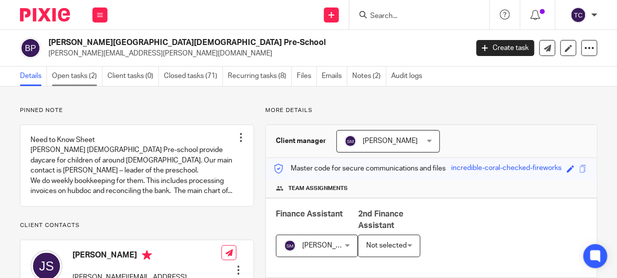
click at [91, 75] on link "Open tasks (2)" at bounding box center [77, 75] width 50 height 19
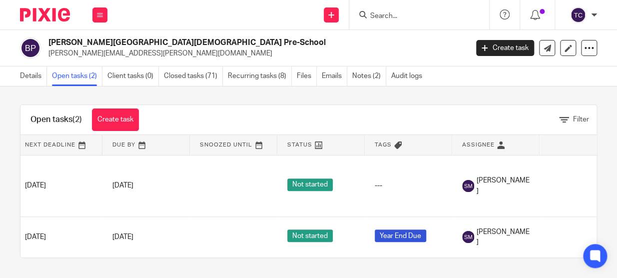
scroll to position [0, 137]
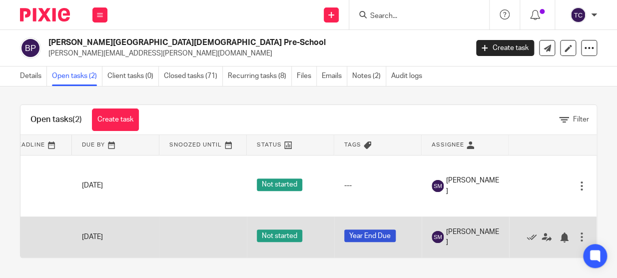
click at [577, 232] on div at bounding box center [582, 237] width 10 height 10
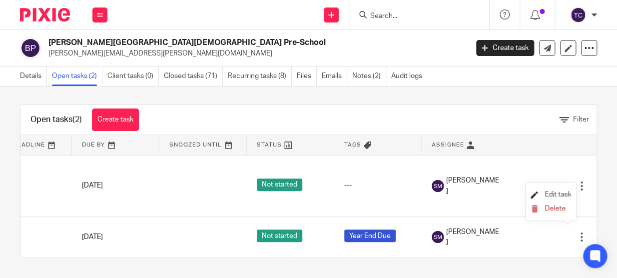
click at [562, 194] on span "Edit task" at bounding box center [558, 194] width 26 height 7
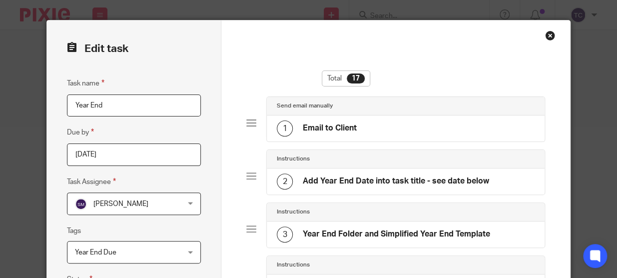
click at [153, 108] on input "Year End" at bounding box center [134, 105] width 134 height 22
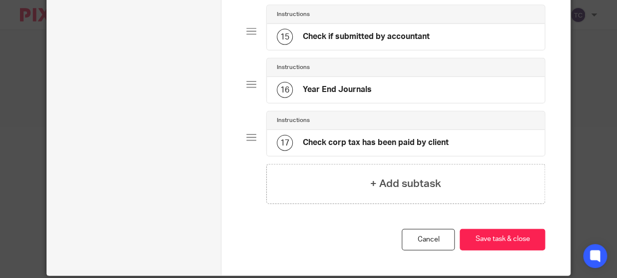
scroll to position [833, 0]
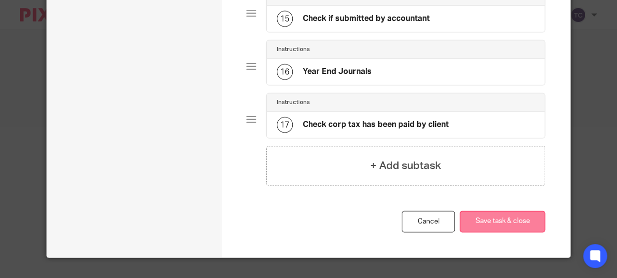
type input "Year End - [DATE]"
click at [487, 217] on button "Save task & close" at bounding box center [502, 221] width 85 height 21
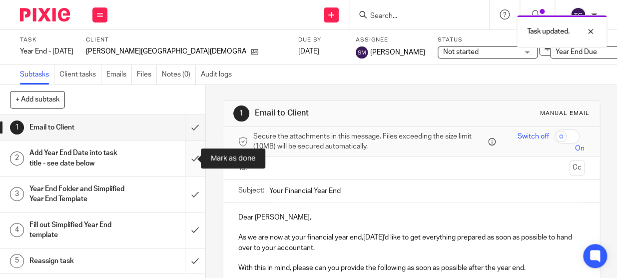
click at [188, 152] on input "submit" at bounding box center [102, 157] width 205 height 35
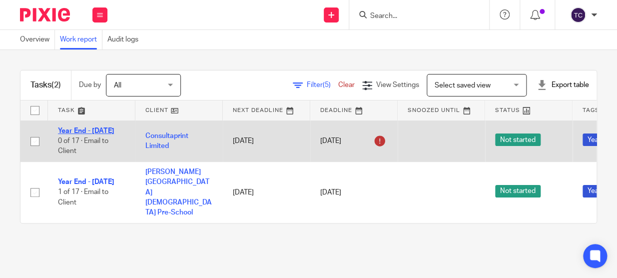
click at [103, 127] on link "Year End - [DATE]" at bounding box center [86, 130] width 56 height 7
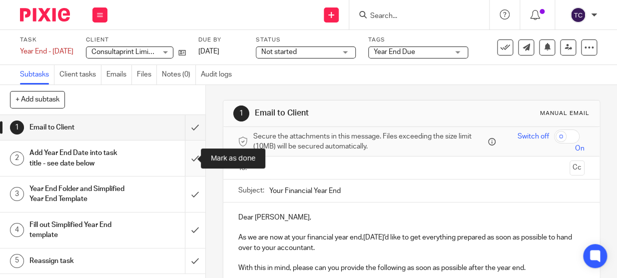
click at [190, 159] on input "submit" at bounding box center [102, 157] width 205 height 35
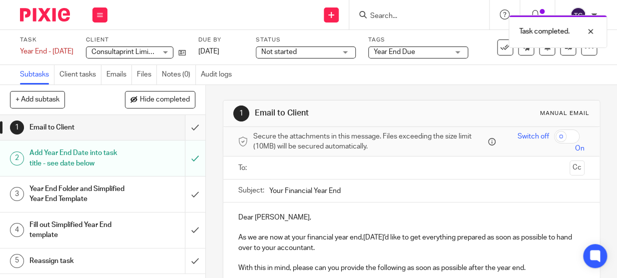
click at [187, 126] on input "submit" at bounding box center [102, 127] width 205 height 25
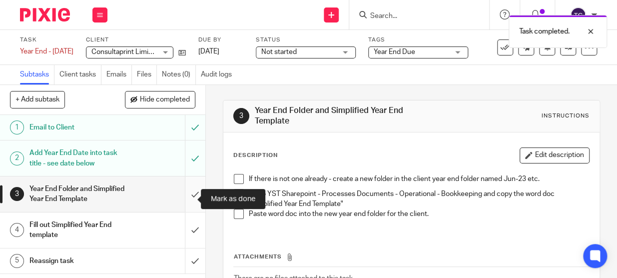
click at [184, 192] on input "submit" at bounding box center [102, 193] width 205 height 35
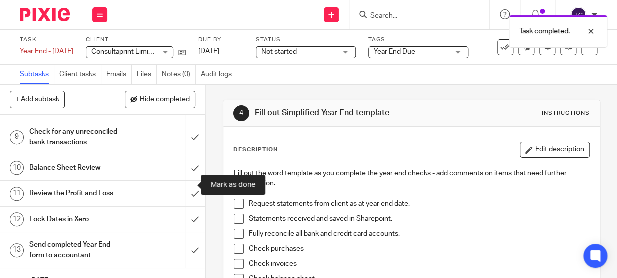
scroll to position [272, 0]
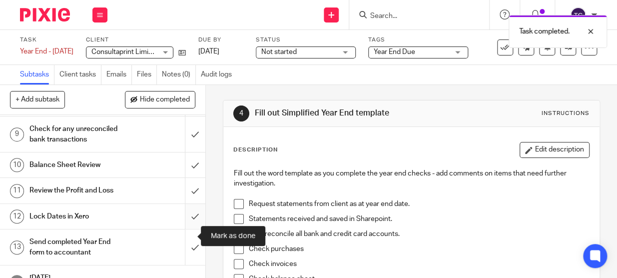
click at [189, 229] on input "submit" at bounding box center [102, 216] width 205 height 25
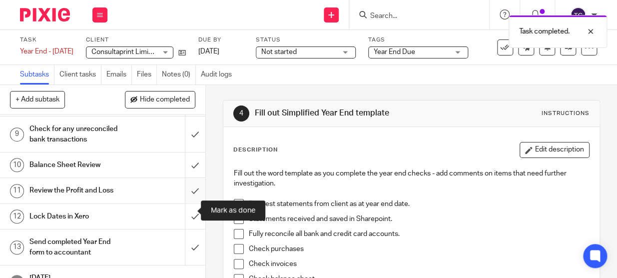
click at [185, 203] on input "submit" at bounding box center [102, 190] width 205 height 25
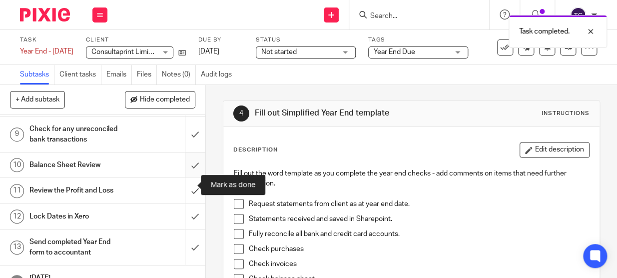
click at [185, 177] on input "submit" at bounding box center [102, 164] width 205 height 25
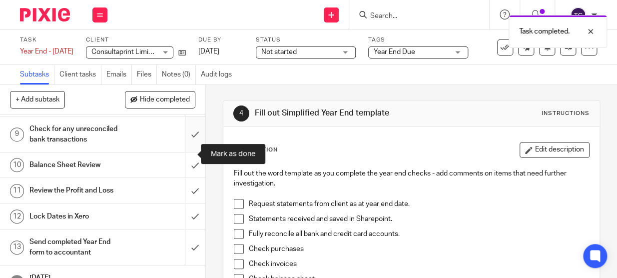
click at [186, 152] on input "submit" at bounding box center [102, 133] width 205 height 35
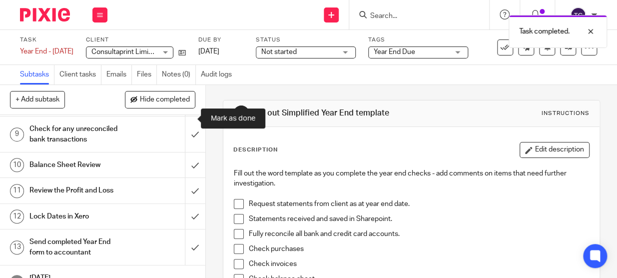
click at [185, 116] on input "submit" at bounding box center [102, 98] width 205 height 35
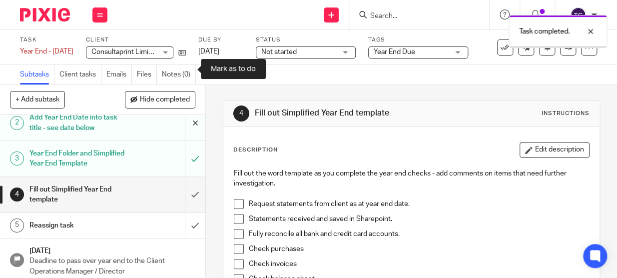
scroll to position [90, 0]
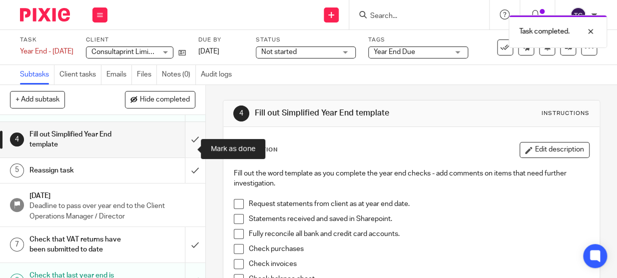
click at [183, 151] on input "submit" at bounding box center [102, 139] width 205 height 35
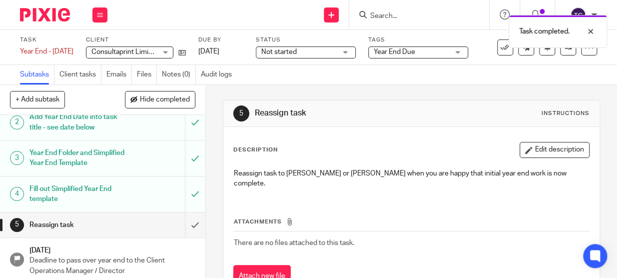
scroll to position [90, 0]
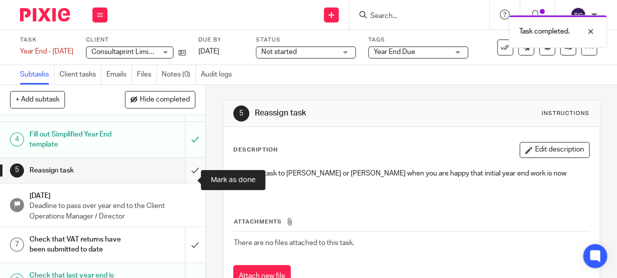
click at [179, 180] on input "submit" at bounding box center [102, 170] width 205 height 25
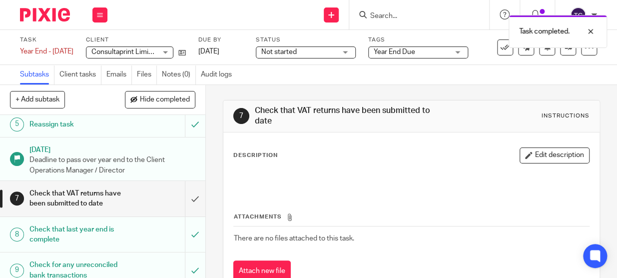
scroll to position [136, 0]
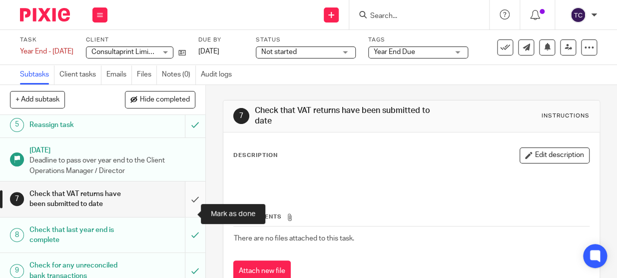
click at [179, 216] on input "submit" at bounding box center [102, 198] width 205 height 35
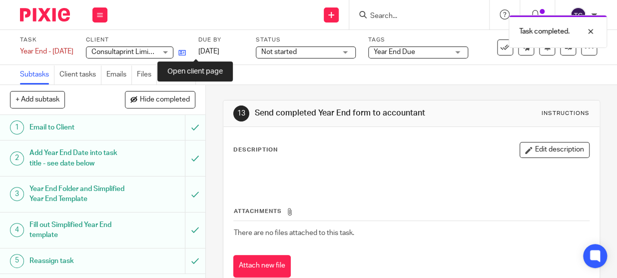
click at [186, 53] on icon at bounding box center [181, 52] width 7 height 7
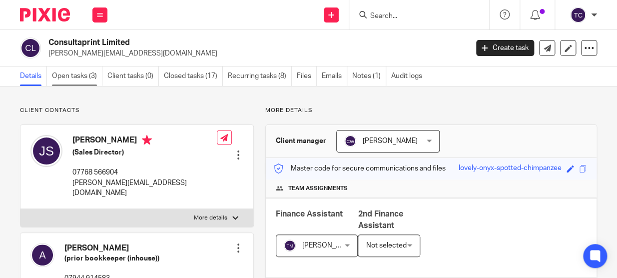
click at [84, 73] on link "Open tasks (3)" at bounding box center [77, 75] width 50 height 19
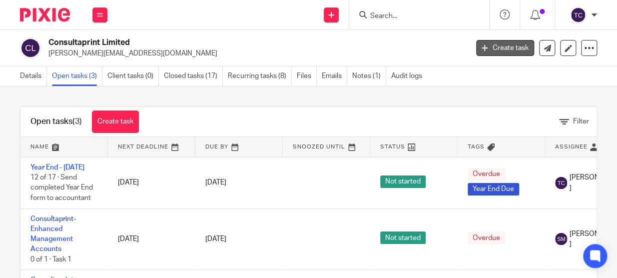
click at [492, 46] on link "Create task" at bounding box center [505, 48] width 58 height 16
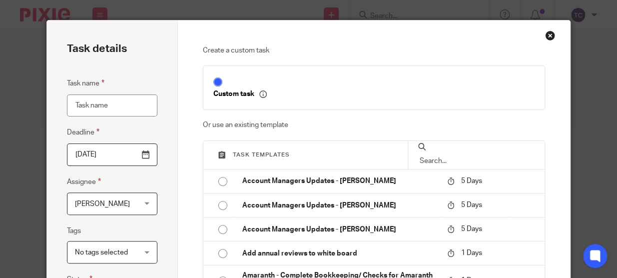
click at [120, 109] on input "Task name" at bounding box center [112, 105] width 90 height 22
type input "Prepayments / accruals"
click at [110, 203] on span "[PERSON_NAME]" at bounding box center [102, 203] width 55 height 7
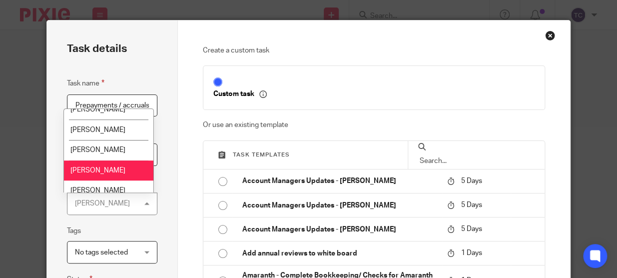
scroll to position [179, 0]
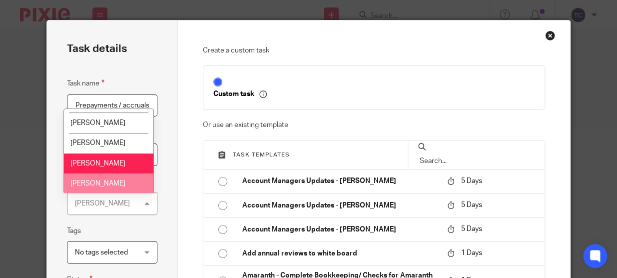
click at [110, 174] on li "[PERSON_NAME]" at bounding box center [108, 183] width 89 height 20
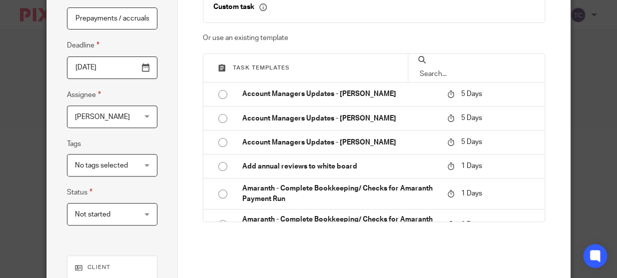
scroll to position [90, 0]
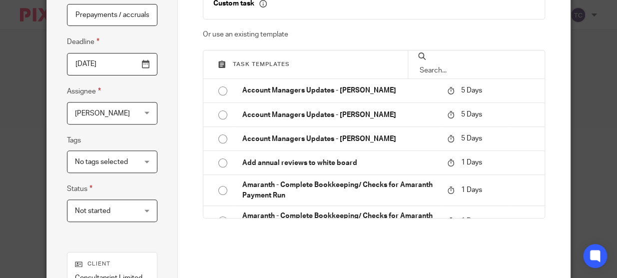
click at [114, 168] on span "No tags selected" at bounding box center [107, 161] width 65 height 21
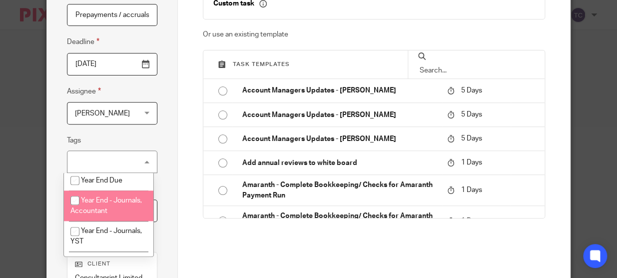
scroll to position [363, 0]
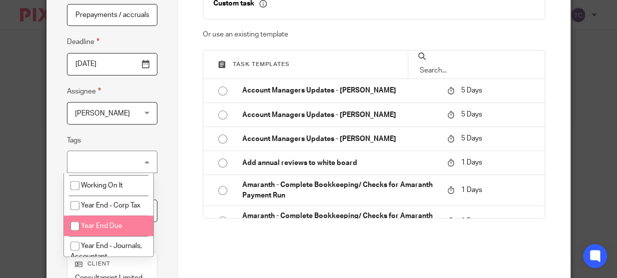
click at [112, 227] on li "Year End Due" at bounding box center [108, 225] width 89 height 20
checkbox input "true"
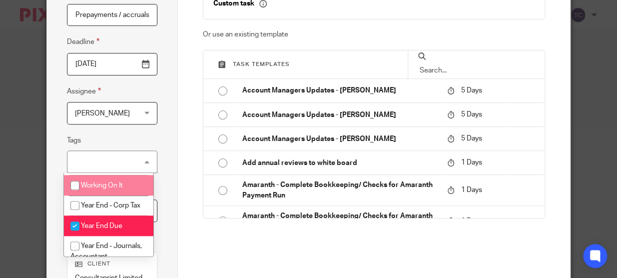
click at [134, 136] on fieldset "Tags Year End Due Account Manager Meeting Actions Adele Advisory Bookkeeping Cl…" at bounding box center [112, 153] width 90 height 38
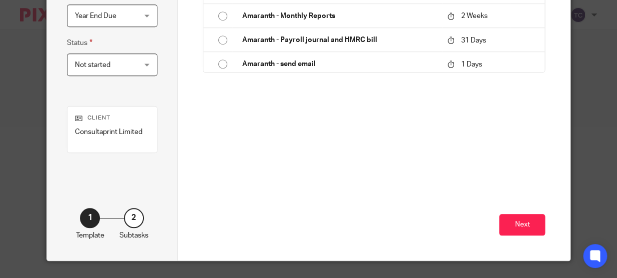
scroll to position [239, 0]
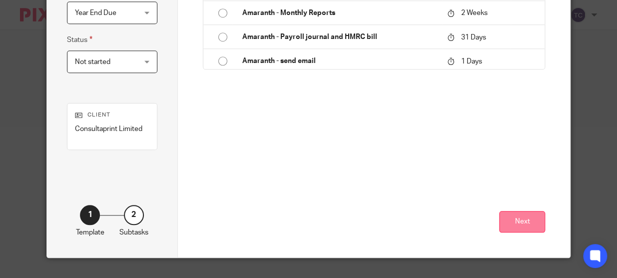
click at [532, 221] on button "Next" at bounding box center [522, 221] width 46 height 21
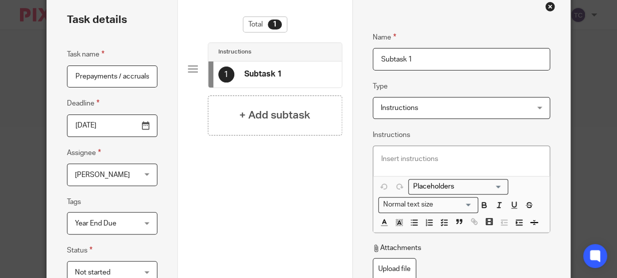
scroll to position [0, 0]
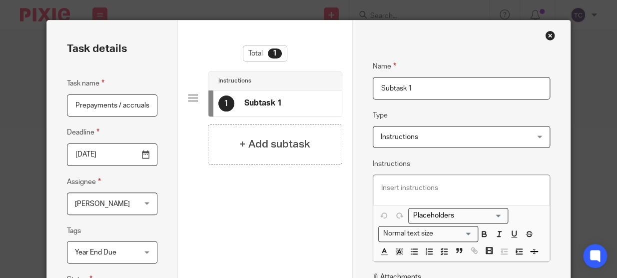
click at [405, 87] on input "Subtask 1" at bounding box center [462, 88] width 178 height 22
type input "L"
type input "P"
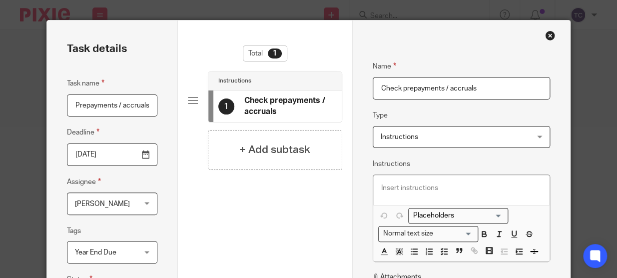
type input "Check prepayments / accruals"
click at [398, 194] on div at bounding box center [461, 190] width 177 height 30
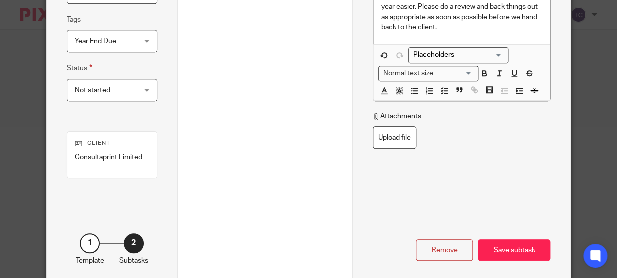
scroll to position [239, 0]
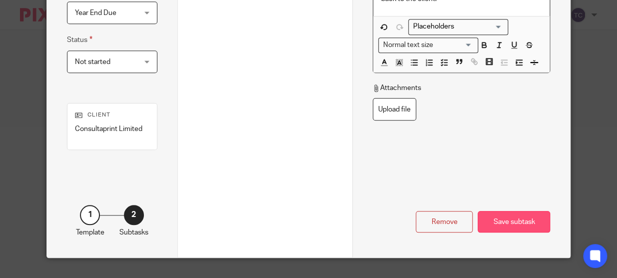
click at [492, 221] on div "Save subtask" at bounding box center [514, 221] width 72 height 21
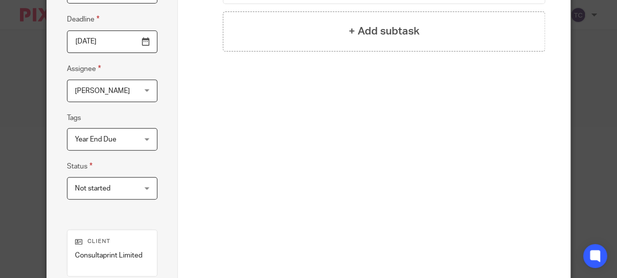
scroll to position [227, 0]
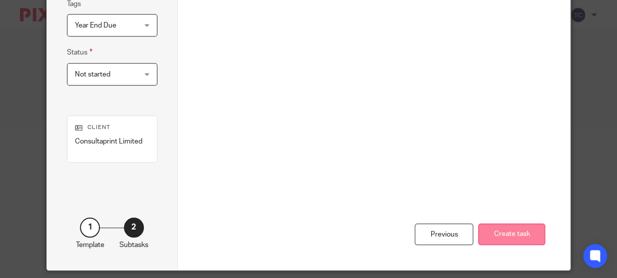
click at [522, 228] on button "Create task" at bounding box center [511, 233] width 67 height 21
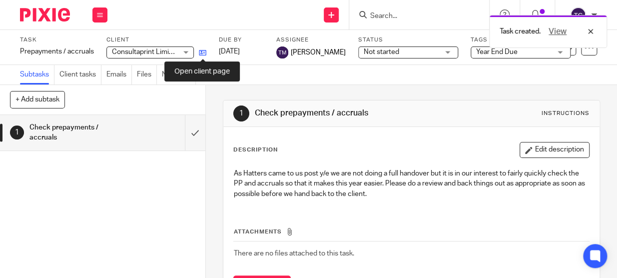
click at [204, 51] on icon at bounding box center [202, 52] width 7 height 7
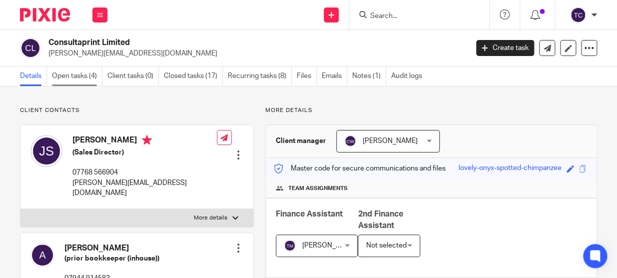
drag, startPoint x: 0, startPoint y: 0, endPoint x: 87, endPoint y: 77, distance: 116.1
click at [87, 77] on link "Open tasks (4)" at bounding box center [77, 75] width 50 height 19
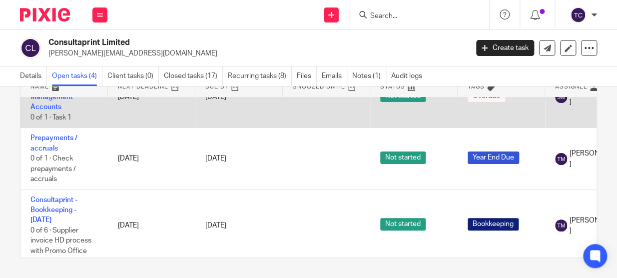
scroll to position [90, 0]
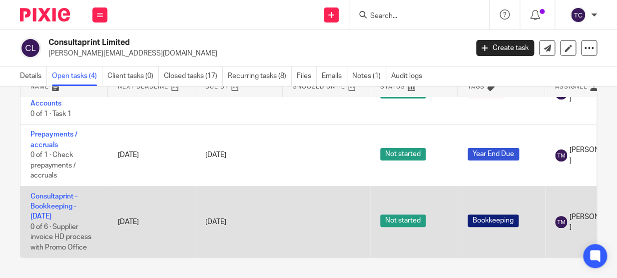
drag, startPoint x: 152, startPoint y: 249, endPoint x: 163, endPoint y: 249, distance: 11.5
click at [163, 249] on td "26 Sep 2025" at bounding box center [151, 221] width 87 height 71
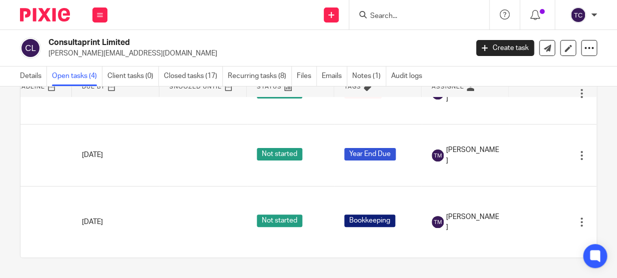
scroll to position [90, 144]
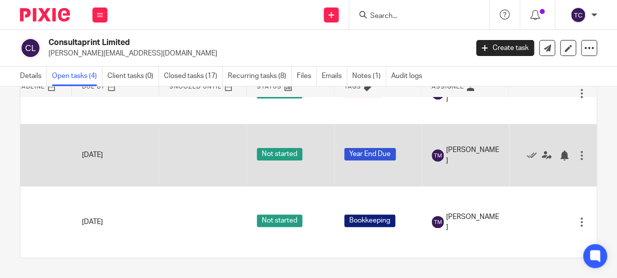
click at [577, 158] on div at bounding box center [582, 155] width 10 height 10
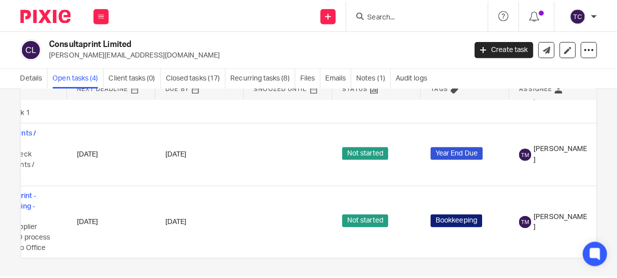
scroll to position [90, 0]
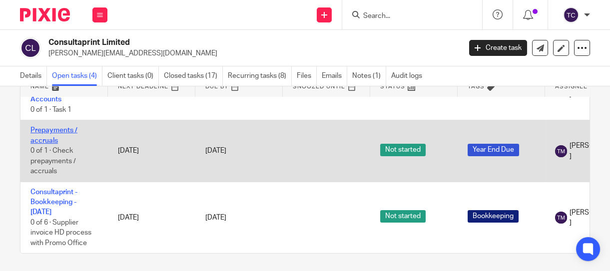
click at [61, 136] on link "Prepayments / accruals" at bounding box center [53, 135] width 47 height 17
